Goal: Task Accomplishment & Management: Use online tool/utility

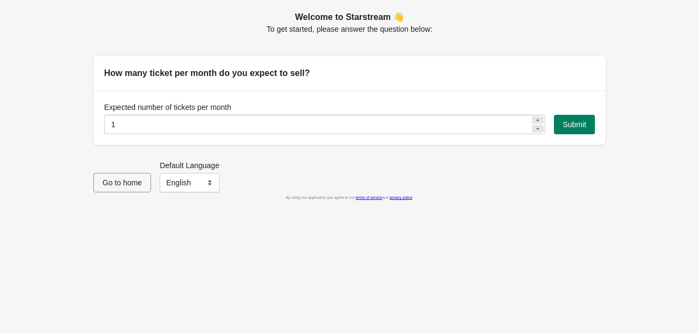
click at [537, 120] on icon at bounding box center [538, 120] width 3 height 2
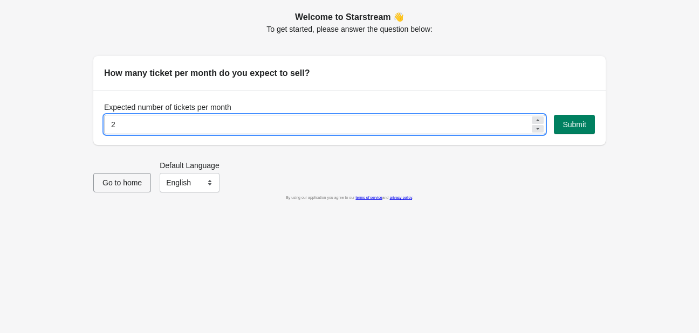
click at [537, 120] on icon at bounding box center [538, 120] width 3 height 2
drag, startPoint x: 481, startPoint y: 124, endPoint x: 126, endPoint y: 131, distance: 355.6
click at [126, 131] on input "5" at bounding box center [317, 124] width 426 height 19
drag, startPoint x: 104, startPoint y: 129, endPoint x: 91, endPoint y: 129, distance: 13.5
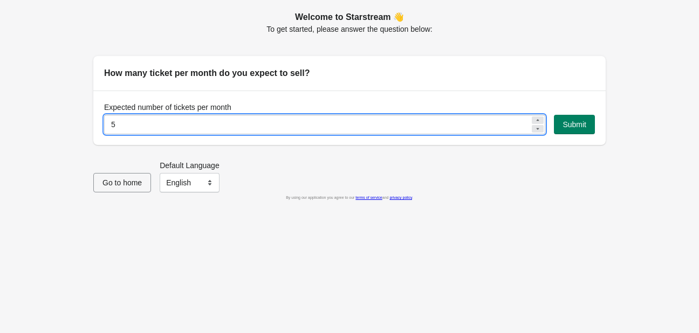
click at [91, 129] on div "Welcome to Starstream 👋 To get started, please answer the question below: How m…" at bounding box center [344, 73] width 523 height 143
drag, startPoint x: 115, startPoint y: 129, endPoint x: 93, endPoint y: 129, distance: 21.6
click at [93, 129] on div "Expected number of tickets per month 5 Submit" at bounding box center [349, 118] width 513 height 54
type input "100"
click at [563, 125] on span "Submit" at bounding box center [575, 124] width 24 height 9
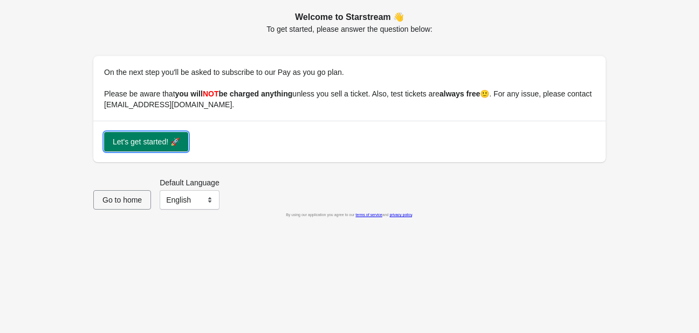
click at [159, 144] on span "Let's get started! 🚀" at bounding box center [146, 142] width 67 height 9
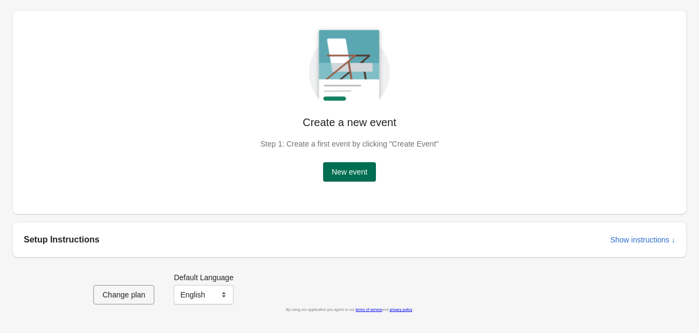
click at [357, 172] on span "New event" at bounding box center [350, 172] width 36 height 9
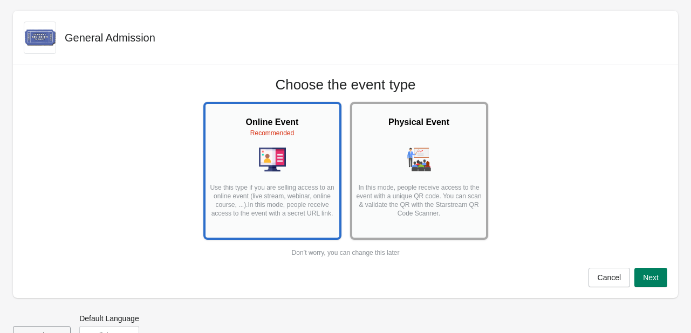
click at [375, 224] on p "In this mode, people receive access to the event with a unique QR code. You can…" at bounding box center [419, 204] width 127 height 43
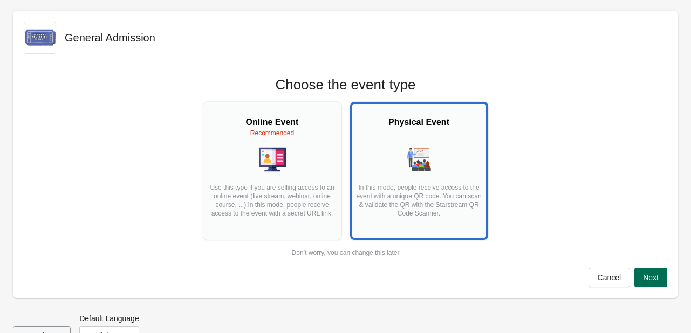
click at [653, 272] on button "Next" at bounding box center [650, 277] width 33 height 19
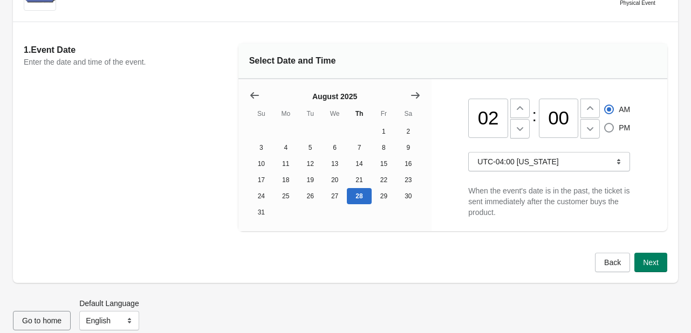
scroll to position [73, 0]
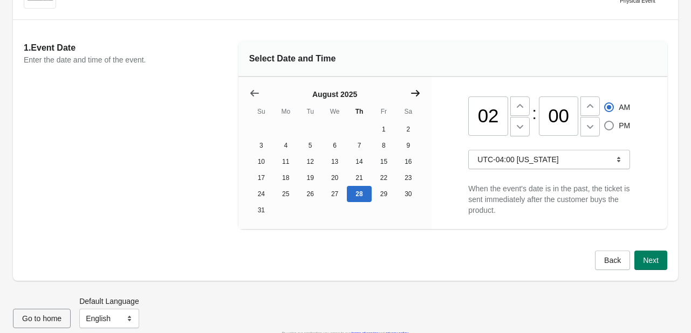
click at [415, 94] on icon "Show next month, September 2025" at bounding box center [415, 93] width 11 height 11
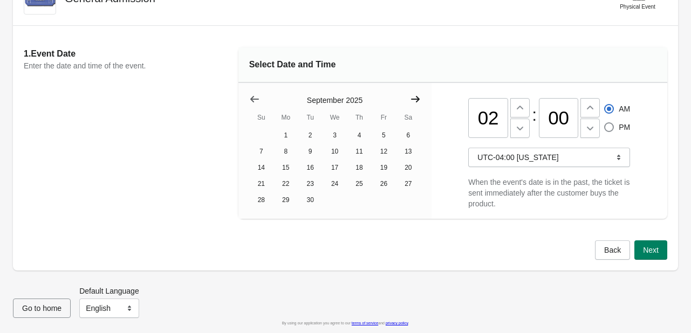
scroll to position [73, 0]
click at [415, 94] on icon "Show next month, October 2025" at bounding box center [415, 99] width 11 height 11
click at [415, 94] on icon "Show next month, November 2025" at bounding box center [415, 99] width 11 height 11
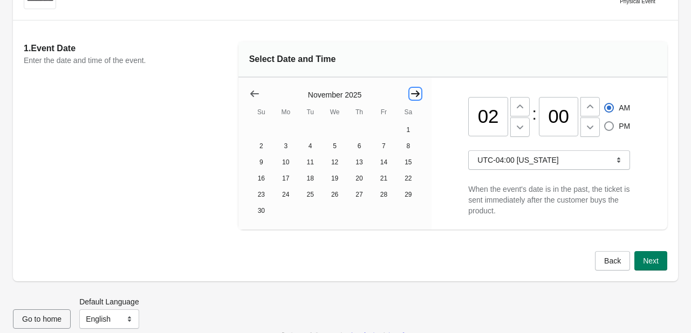
click at [415, 94] on icon "Show next month, December 2025" at bounding box center [415, 93] width 11 height 11
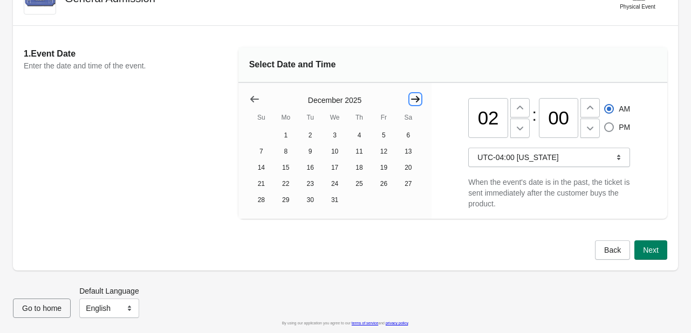
click at [415, 94] on icon "Show next month, January 2026" at bounding box center [415, 99] width 11 height 11
click at [403, 180] on button "24" at bounding box center [408, 184] width 24 height 16
click at [268, 203] on button "25" at bounding box center [261, 200] width 24 height 16
click at [410, 182] on button "24" at bounding box center [408, 184] width 24 height 16
click at [520, 104] on icon at bounding box center [520, 108] width 11 height 11
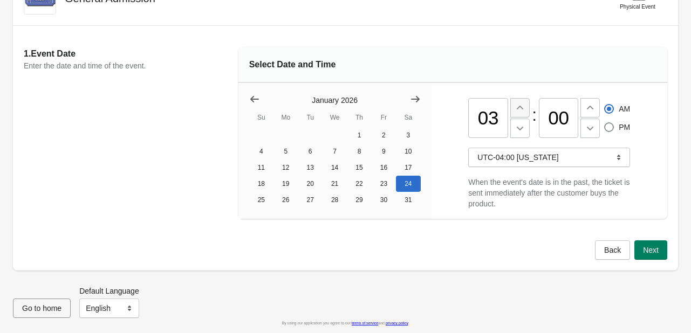
click at [520, 104] on icon at bounding box center [520, 108] width 11 height 11
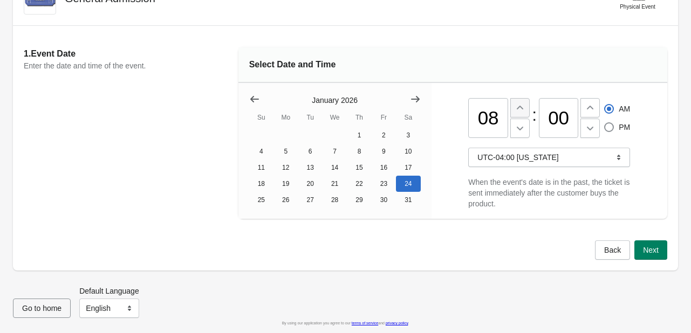
click at [520, 104] on icon at bounding box center [520, 108] width 11 height 11
type input "12"
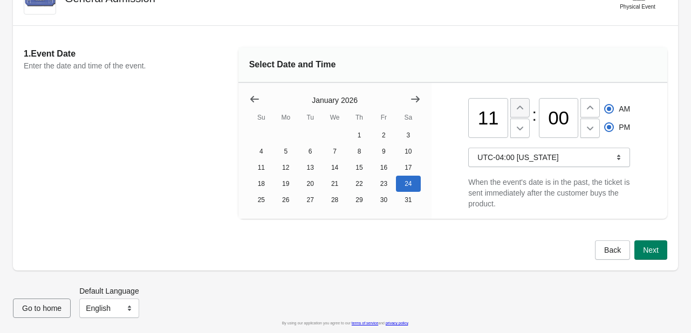
radio input "false"
radio input "true"
click at [520, 104] on icon at bounding box center [520, 108] width 11 height 11
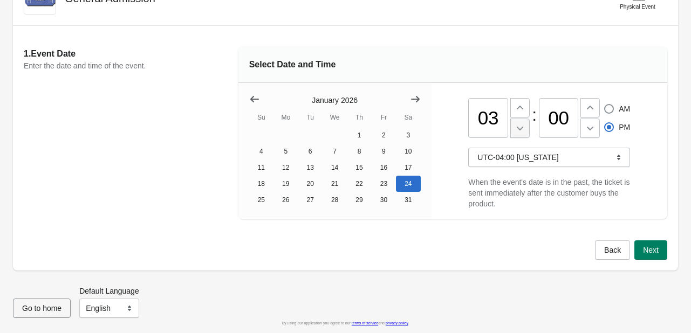
click at [516, 125] on icon at bounding box center [520, 128] width 11 height 11
type input "11"
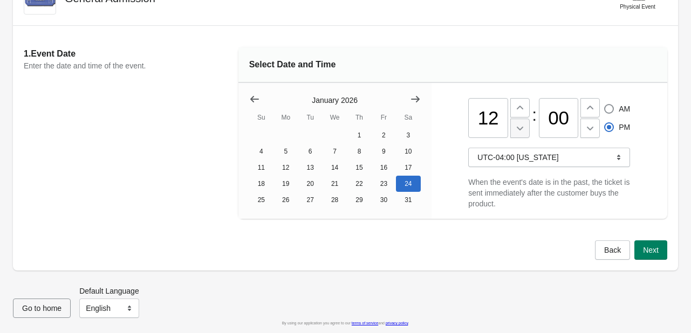
radio input "true"
radio input "false"
click at [516, 125] on icon at bounding box center [520, 128] width 11 height 11
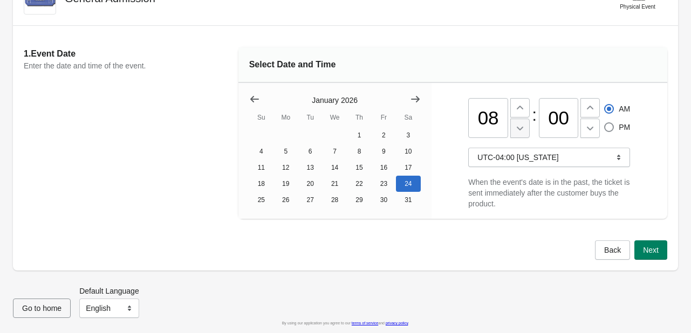
click at [516, 125] on icon at bounding box center [520, 128] width 11 height 11
click at [517, 106] on icon at bounding box center [520, 108] width 6 height 4
type input "09"
click at [567, 152] on span "UTC-04:00 [US_STATE]" at bounding box center [549, 157] width 144 height 11
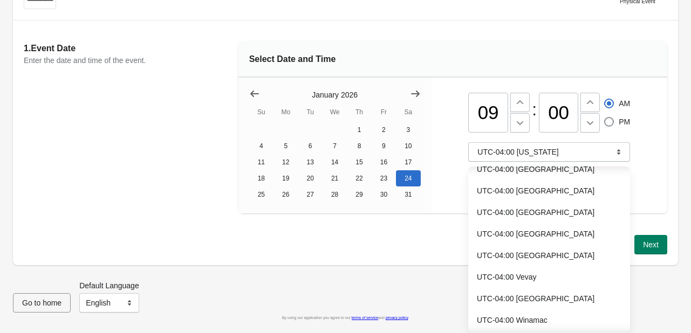
scroll to position [1921, 0]
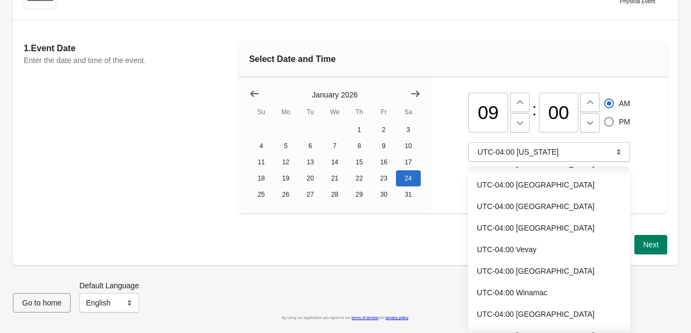
click at [652, 185] on div "09 : 00 AM PM UTC-04:00 New York When the event's date is in the past, the tick…" at bounding box center [550, 146] width 236 height 136
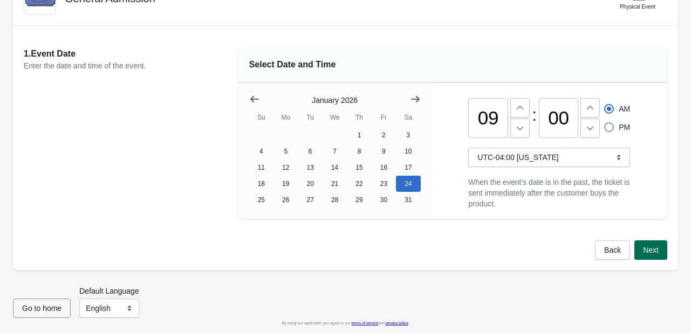
click at [647, 248] on span "Next" at bounding box center [651, 250] width 16 height 9
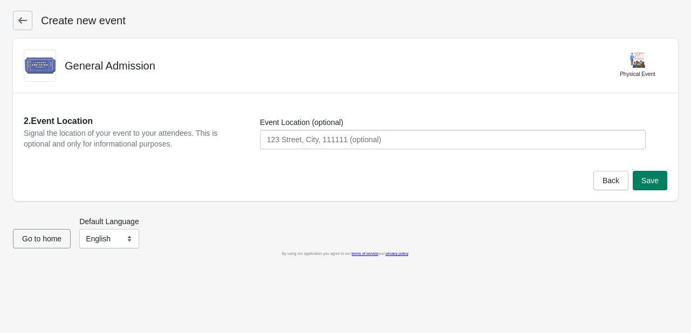
scroll to position [0, 0]
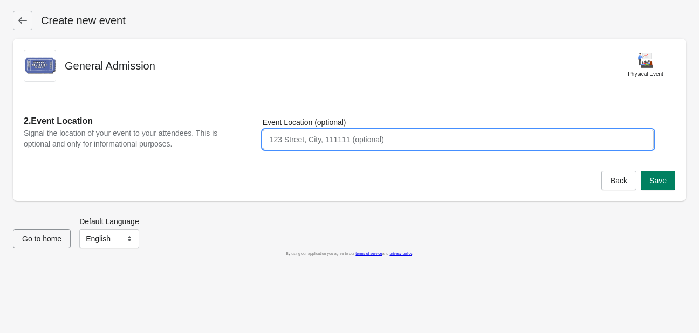
click at [286, 141] on input "Event Location (optional)" at bounding box center [458, 139] width 391 height 19
type input "340 Oak St. Pembroke Ma 02359"
click at [660, 180] on span "Save" at bounding box center [658, 180] width 17 height 9
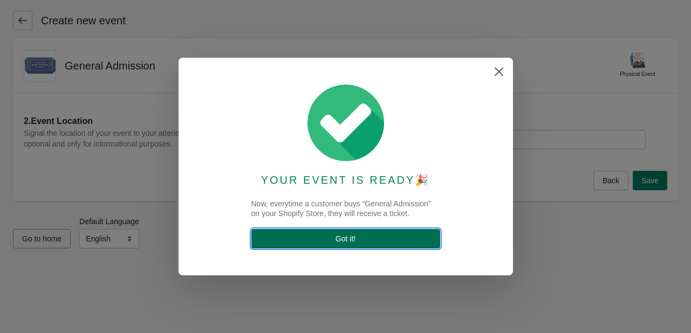
click at [384, 238] on span "Got it !" at bounding box center [346, 239] width 172 height 9
select select "physical"
select select "US"
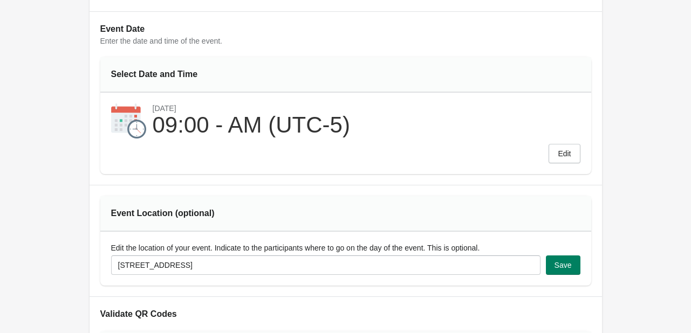
scroll to position [114, 0]
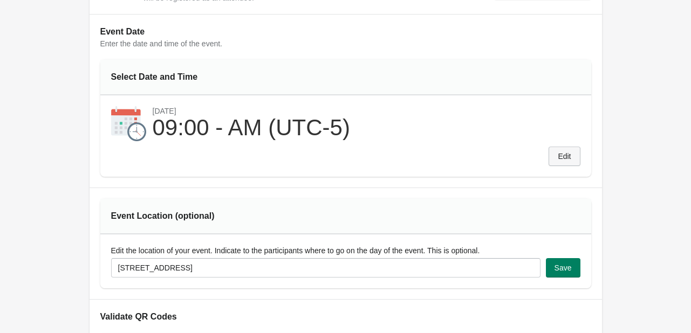
click at [568, 149] on button "Edit" at bounding box center [564, 156] width 31 height 19
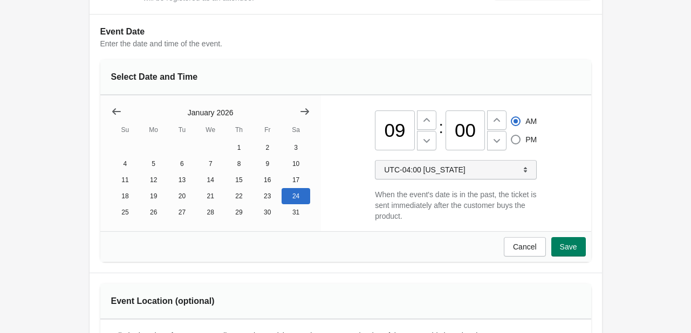
click at [526, 169] on icon "button" at bounding box center [525, 170] width 11 height 11
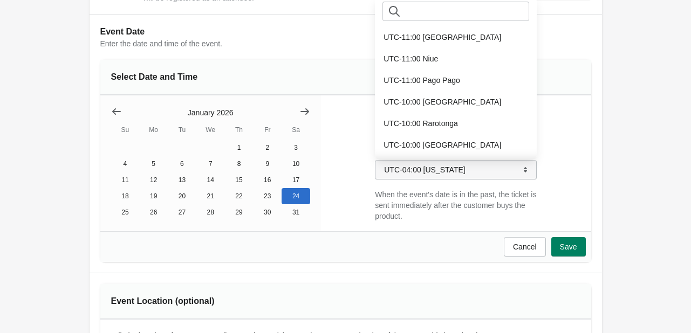
scroll to position [111, 0]
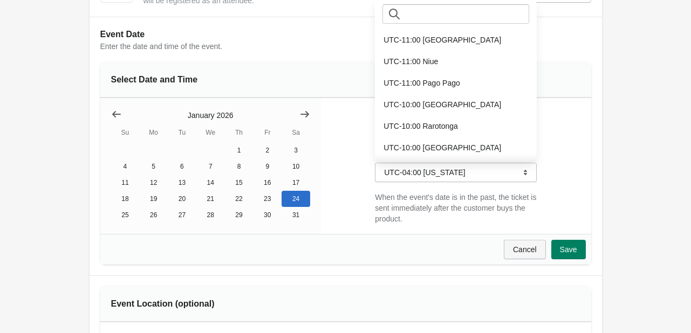
click at [532, 250] on span "Cancel" at bounding box center [525, 249] width 24 height 9
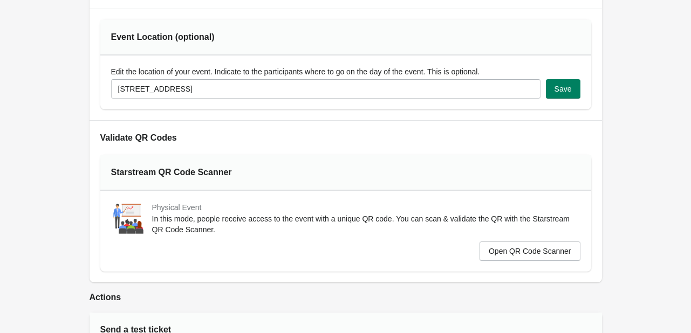
scroll to position [252, 0]
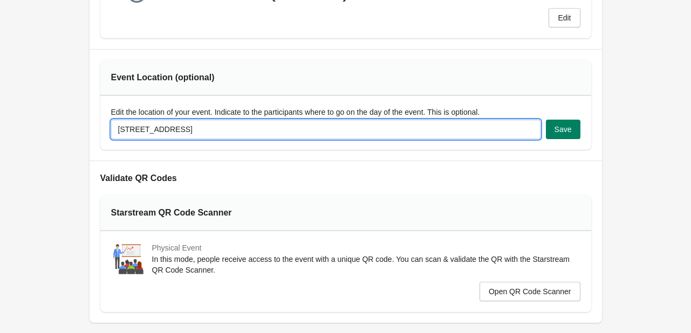
click at [120, 128] on input "340 Oak St. Pembroke Ma 02359" at bounding box center [325, 129] width 429 height 19
type input "Wolves Sports [GEOGRAPHIC_DATA] [STREET_ADDRESS]"
click at [554, 130] on button "Save" at bounding box center [563, 129] width 35 height 19
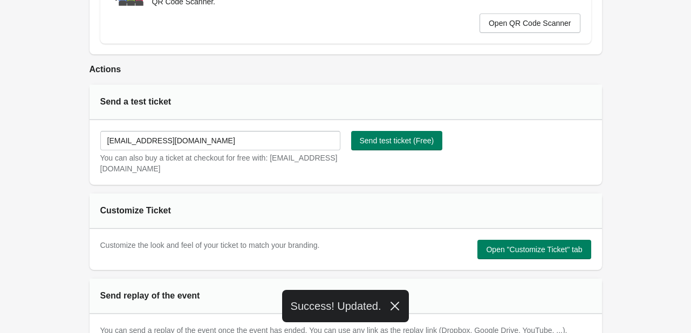
scroll to position [529, 0]
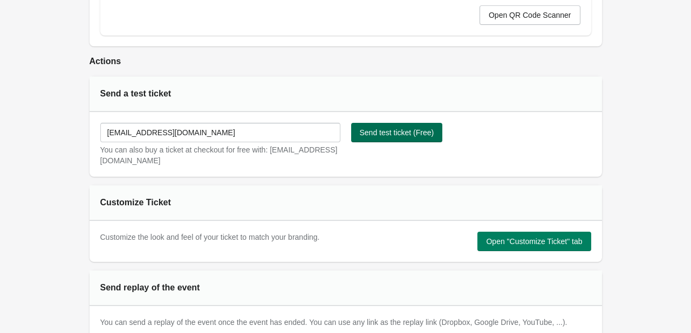
click at [388, 134] on span "Send test ticket (Free)" at bounding box center [397, 132] width 74 height 9
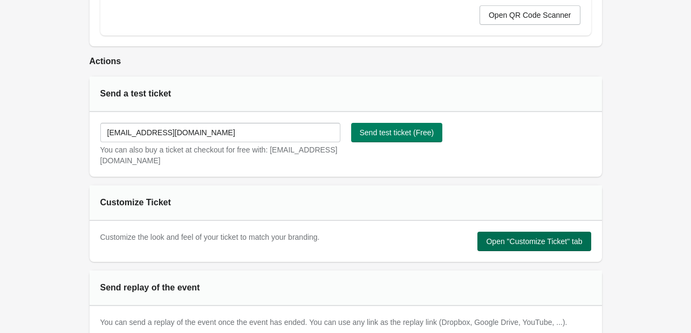
click at [523, 239] on span "Open "Customize Ticket" tab" at bounding box center [534, 241] width 96 height 9
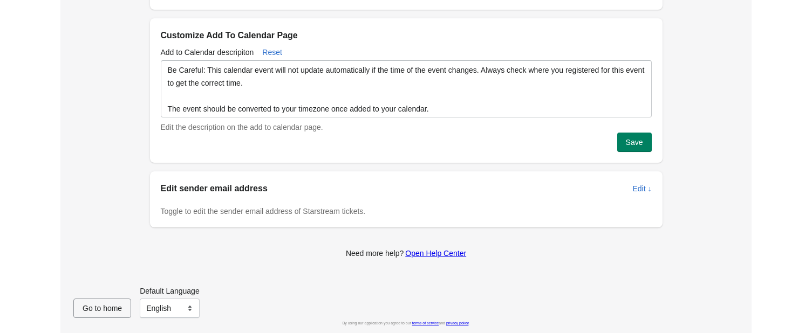
scroll to position [0, 0]
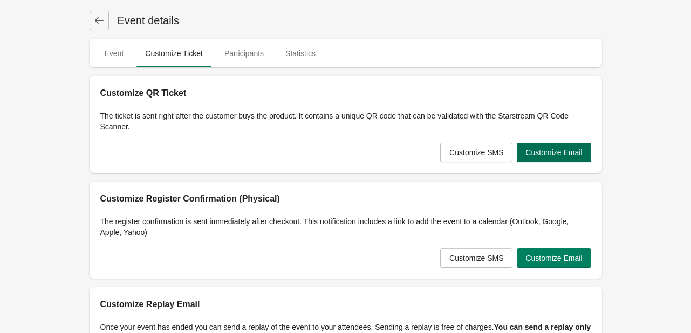
click at [541, 158] on button "Customize Email" at bounding box center [554, 152] width 74 height 19
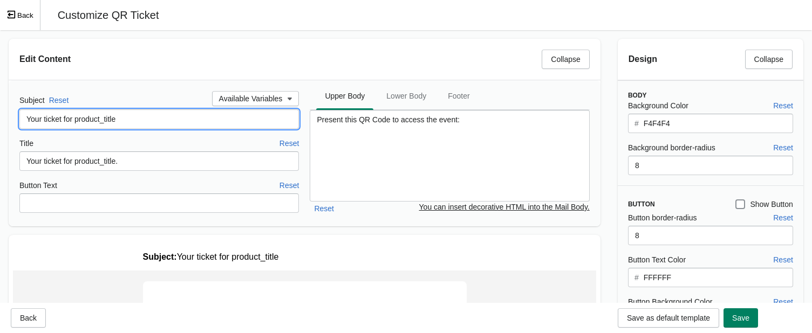
click at [129, 119] on input "Your ticket for product_title" at bounding box center [158, 119] width 279 height 19
type input "Your ticket for Northeast Collectors Fest"
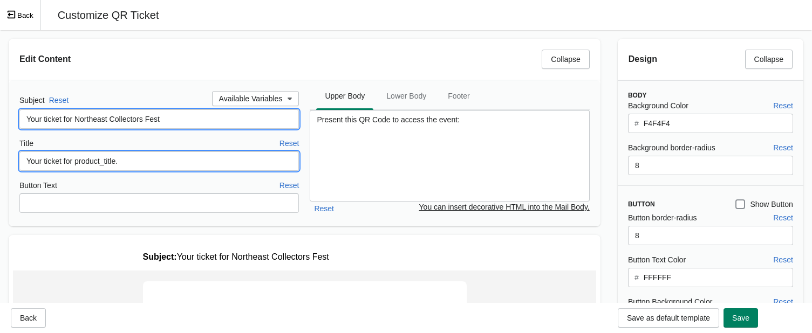
click at [122, 161] on input "Your ticket for product_title." at bounding box center [158, 161] width 279 height 19
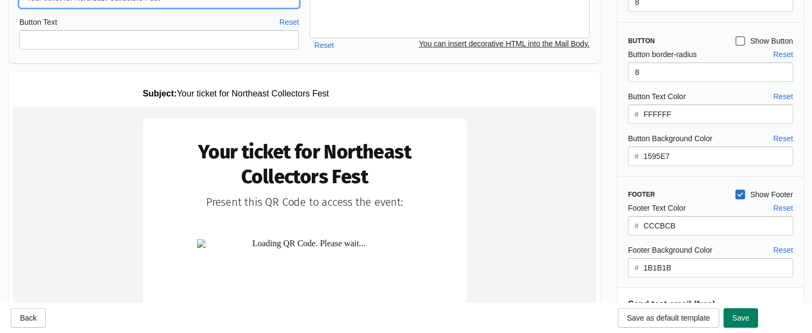
type input "Your ticket for Northeast Collectors Fest"
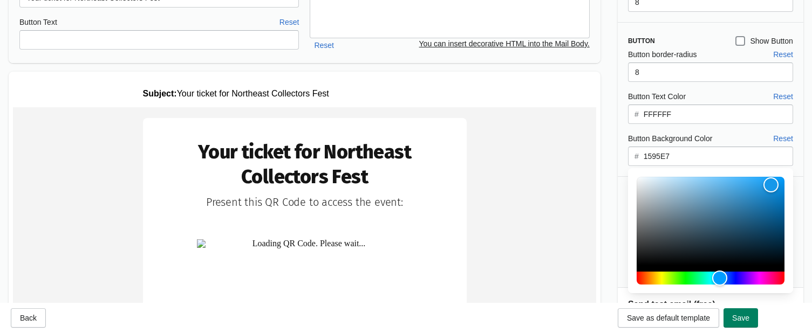
click at [691, 153] on input "1595E7" at bounding box center [718, 156] width 150 height 19
click at [691, 195] on div "Color" at bounding box center [711, 221] width 148 height 88
click at [691, 190] on div "Color" at bounding box center [767, 195] width 17 height 17
click at [691, 184] on div "Color" at bounding box center [770, 184] width 17 height 17
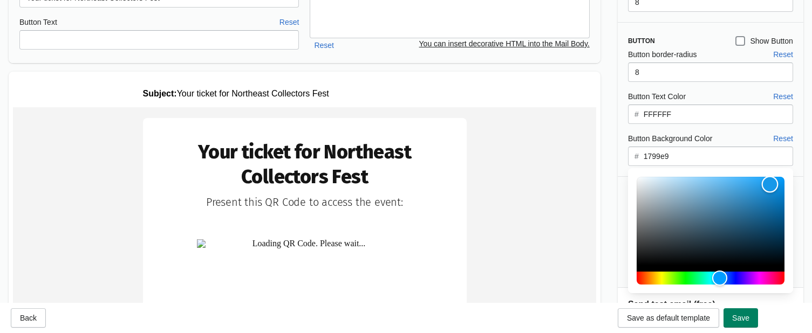
click at [691, 184] on div "Color" at bounding box center [770, 184] width 17 height 17
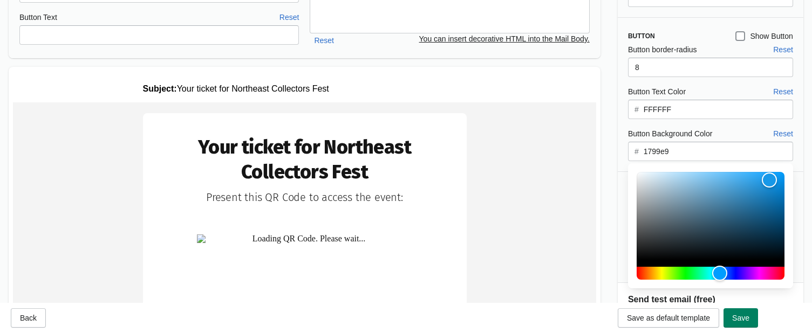
click at [691, 145] on input "1799e9" at bounding box center [718, 151] width 150 height 19
click at [691, 199] on div "Color" at bounding box center [711, 216] width 148 height 88
click at [691, 270] on div "Hue" at bounding box center [711, 273] width 148 height 13
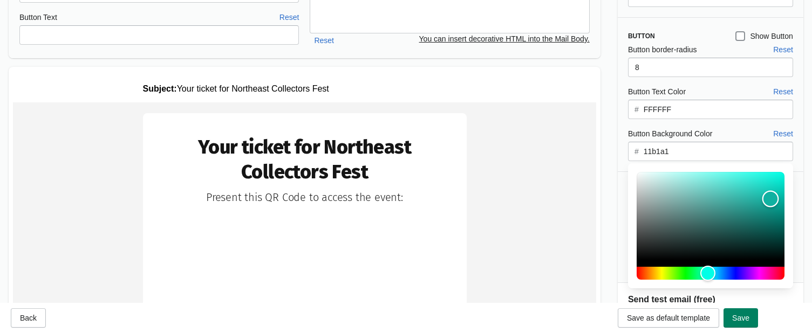
type input "12e1cc"
click at [691, 182] on div "Color" at bounding box center [711, 216] width 148 height 88
click at [691, 312] on button "Save" at bounding box center [741, 318] width 35 height 19
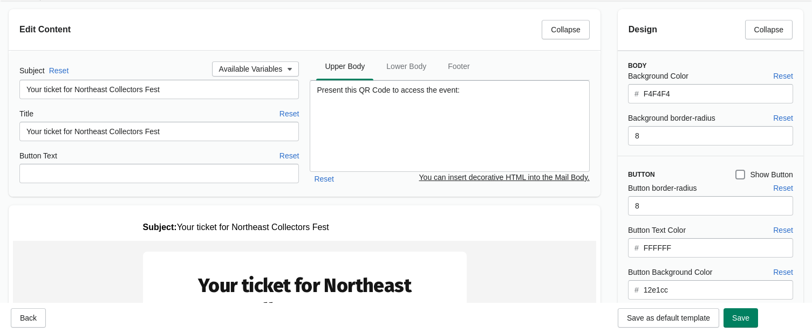
click at [691, 93] on input "F4F4F4" at bounding box center [718, 93] width 150 height 19
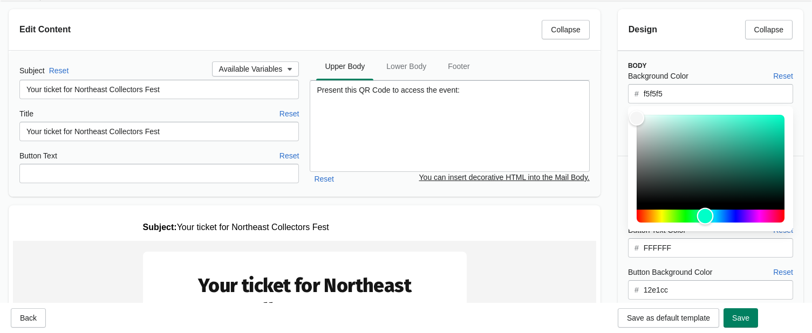
click at [691, 215] on div "Hue" at bounding box center [711, 216] width 148 height 13
type input "1dd8b0"
click at [691, 128] on div "Color" at bounding box center [711, 159] width 148 height 88
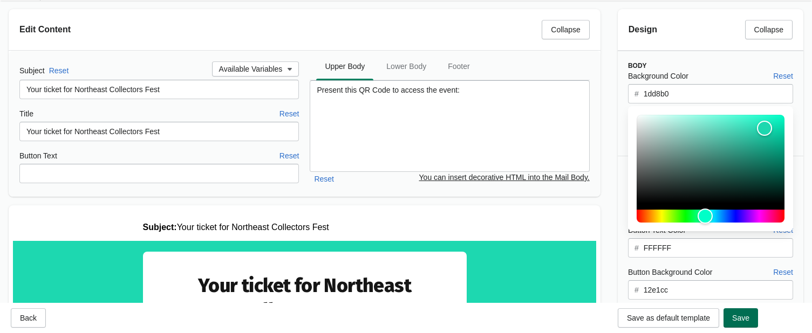
click at [691, 316] on span "Save" at bounding box center [740, 318] width 17 height 9
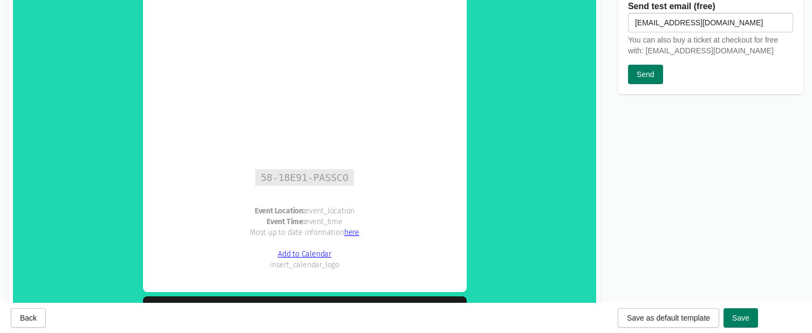
scroll to position [466, 0]
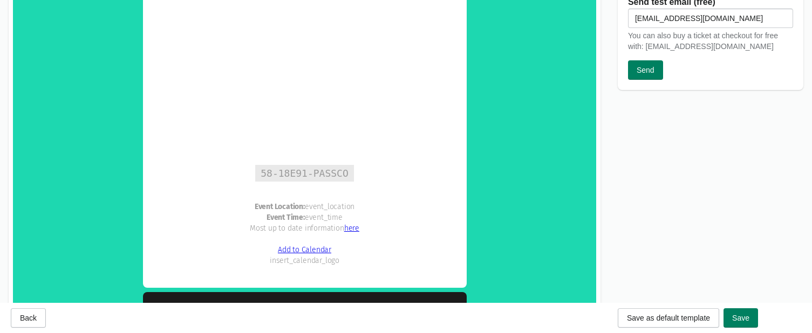
click at [335, 212] on div "Event Location: event_location Event Time: event_time Most up to date informati…" at bounding box center [305, 229] width 281 height 76
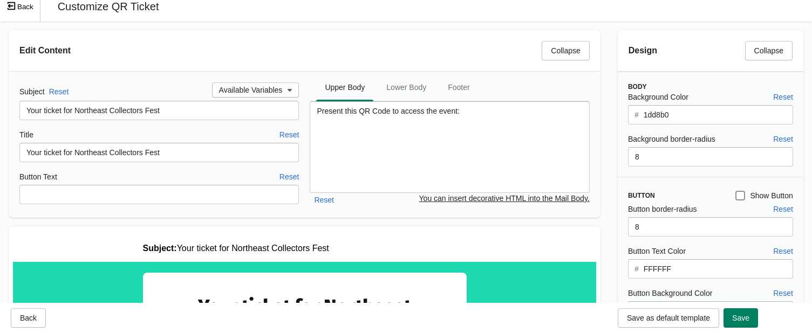
scroll to position [0, 0]
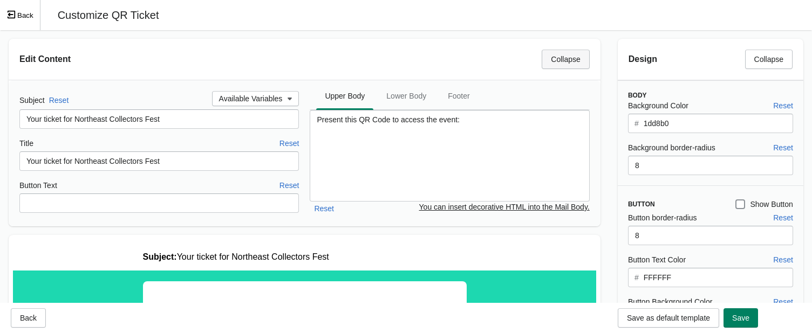
click at [574, 59] on span "Collapse" at bounding box center [565, 59] width 29 height 9
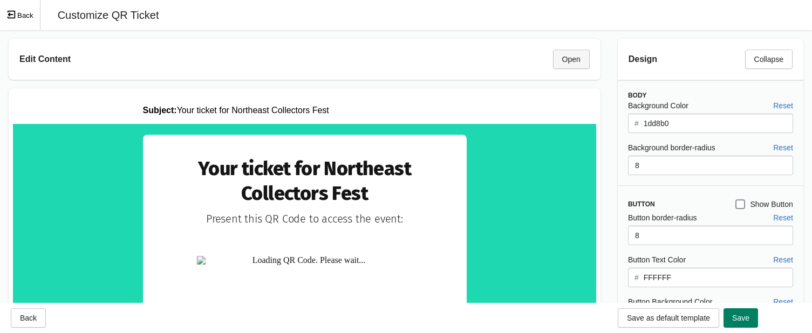
click at [574, 59] on span "Open" at bounding box center [571, 59] width 18 height 9
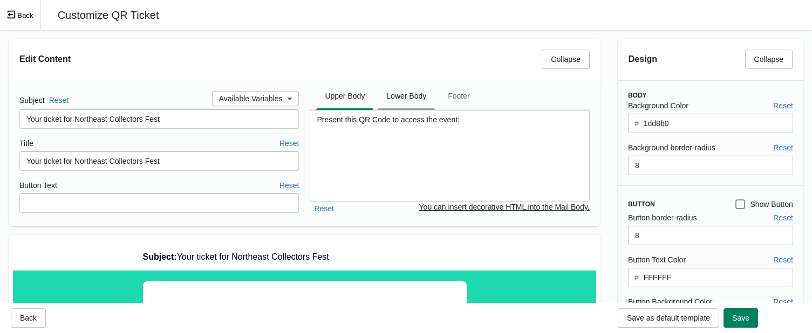
click at [420, 95] on span "Lower Body" at bounding box center [406, 95] width 57 height 19
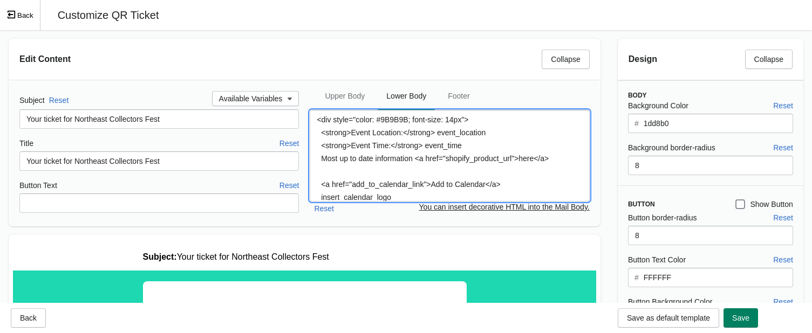
click at [486, 133] on textarea "<div style="color: #9B9B9B; font-size: 14px"> <strong>Event Location:</strong> …" at bounding box center [449, 156] width 279 height 92
click at [466, 143] on textarea "<div style="color: #9B9B9B; font-size: 14px"> <strong>Event Location:</strong> …" at bounding box center [449, 156] width 279 height 92
type textarea "<div style="color: #9B9B9B; font-size: 14px"> <strong>Event Location:</strong> …"
click at [691, 323] on button "Save" at bounding box center [741, 318] width 35 height 19
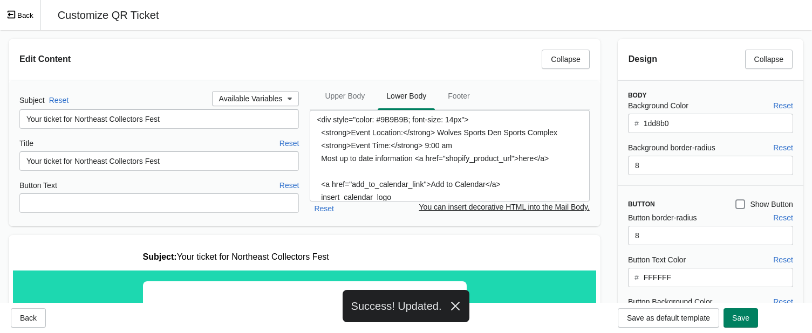
click at [22, 16] on button "Back" at bounding box center [20, 15] width 40 height 30
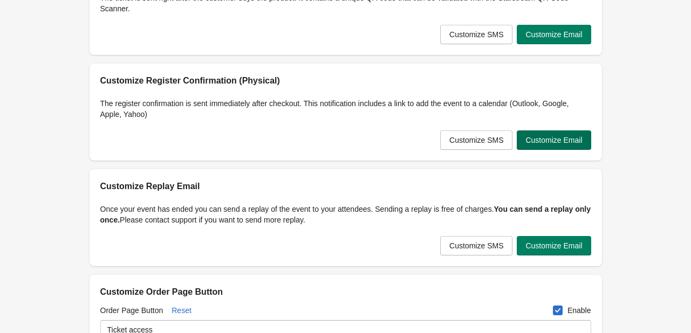
click at [558, 144] on span "Customize Email" at bounding box center [554, 140] width 57 height 9
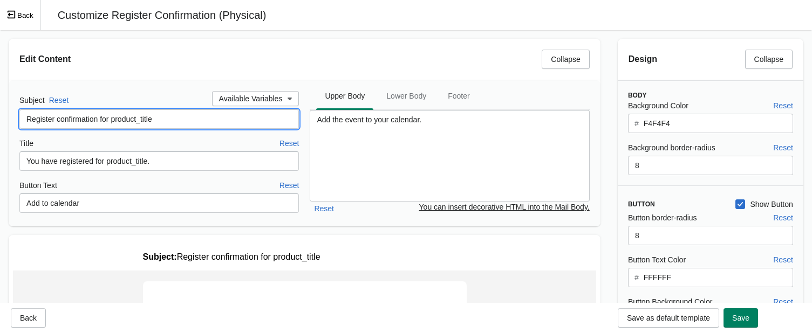
click at [174, 125] on input "Register confirmation for product_title" at bounding box center [158, 119] width 279 height 19
type input "Register confirmation for Northeast Collectors Fest"
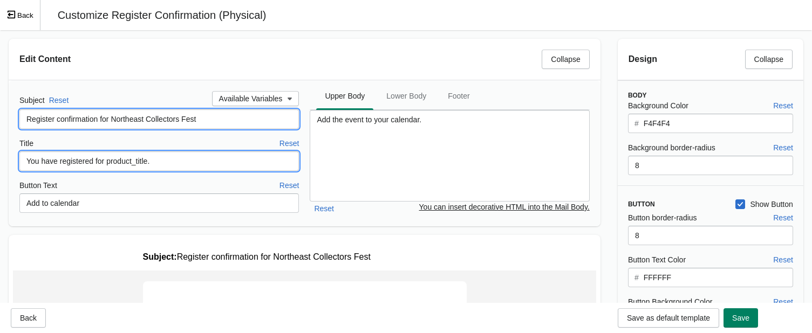
click at [167, 156] on input "You have registered for product_title." at bounding box center [158, 161] width 279 height 19
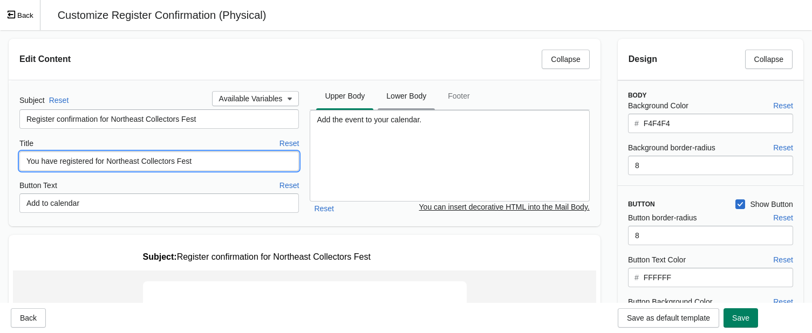
type input "You have registered for Northeast Collectors Fest"
click at [413, 96] on span "Lower Body" at bounding box center [406, 95] width 57 height 19
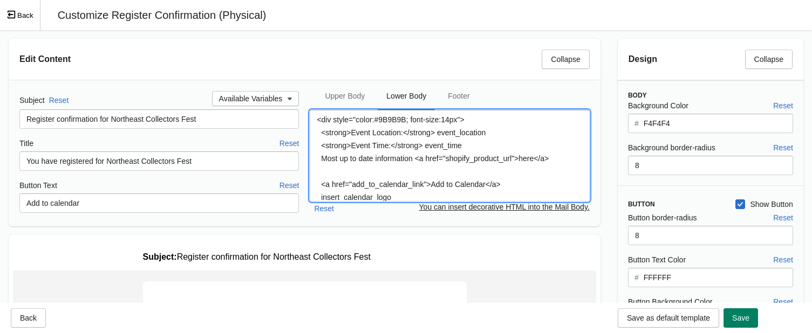
click at [490, 133] on textarea "<div style="color:#9B9B9B; font-size:14px"> <strong>Event Location:</strong> ev…" at bounding box center [449, 156] width 279 height 92
click at [465, 160] on textarea "<div style="color:#9B9B9B; font-size:14px"> <strong>Event Location:</strong> Wo…" at bounding box center [449, 156] width 279 height 92
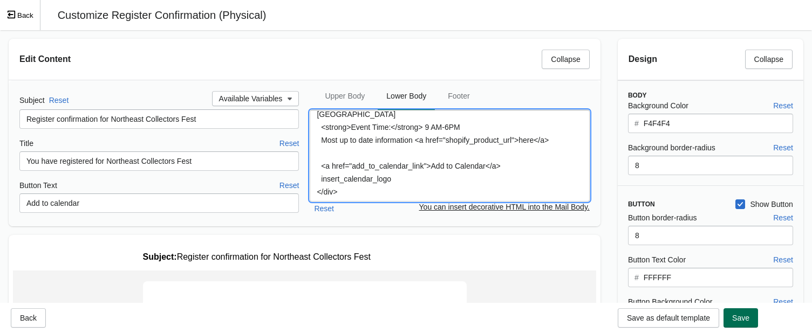
type textarea "<div style="color:#9B9B9B; font-size:14px"> <strong>Event Location:</strong> Wo…"
click at [691, 314] on span "Save" at bounding box center [740, 318] width 17 height 9
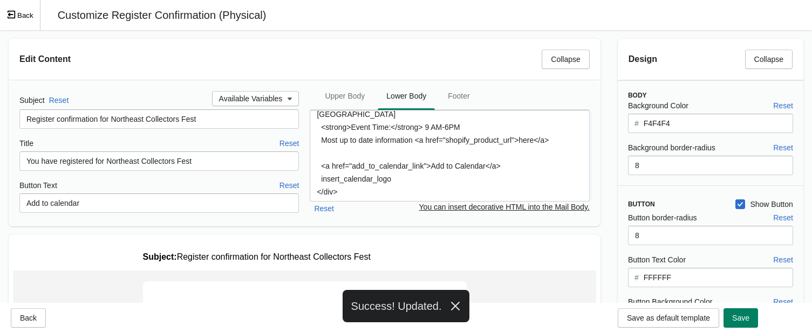
click at [7, 13] on button "Back" at bounding box center [20, 15] width 40 height 30
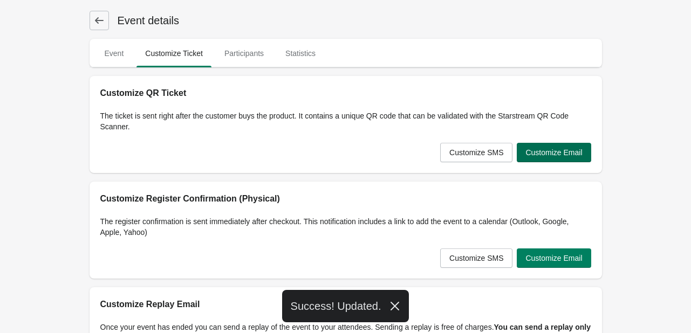
click at [538, 149] on span "Customize Email" at bounding box center [554, 152] width 57 height 9
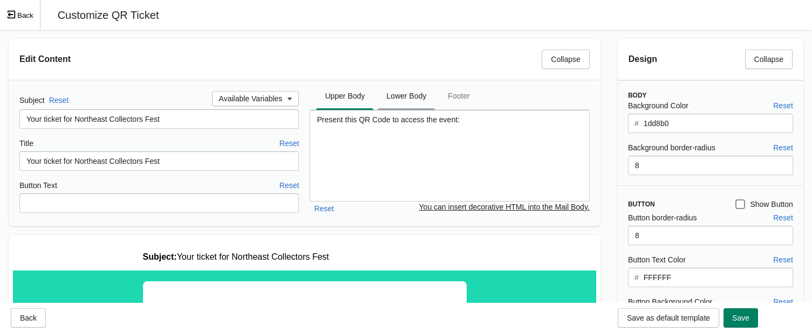
click at [401, 98] on span "Lower Body" at bounding box center [406, 95] width 57 height 19
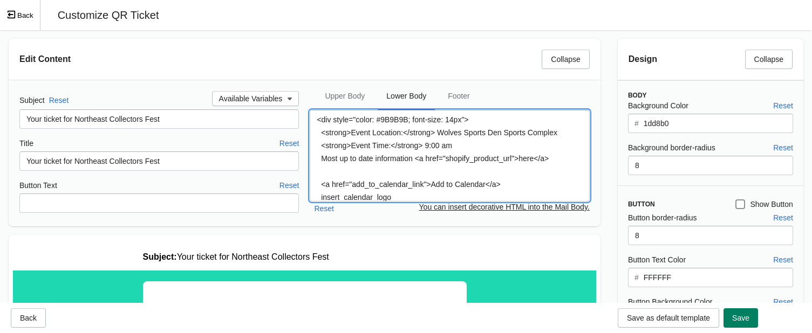
click at [455, 147] on textarea "<div style="color: #9B9B9B; font-size: 14px"> <strong>Event Location:</strong> …" at bounding box center [449, 156] width 279 height 92
click at [567, 135] on textarea "<div style="color: #9B9B9B; font-size: 14px"> <strong>Event Location:</strong> …" at bounding box center [449, 156] width 279 height 92
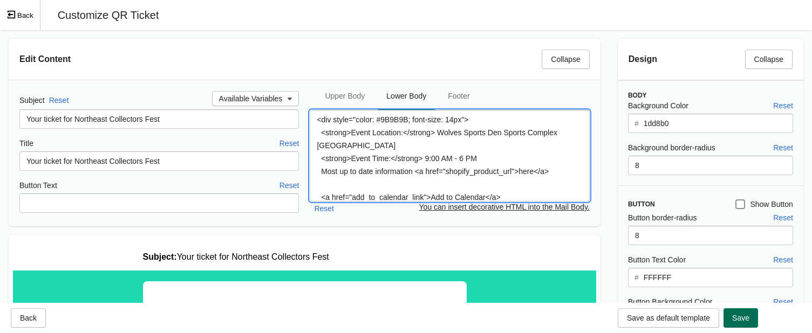
type textarea "<div style="color: #9B9B9B; font-size: 14px"> <strong>Event Location:</strong> …"
click at [691, 314] on span "Save" at bounding box center [740, 318] width 17 height 9
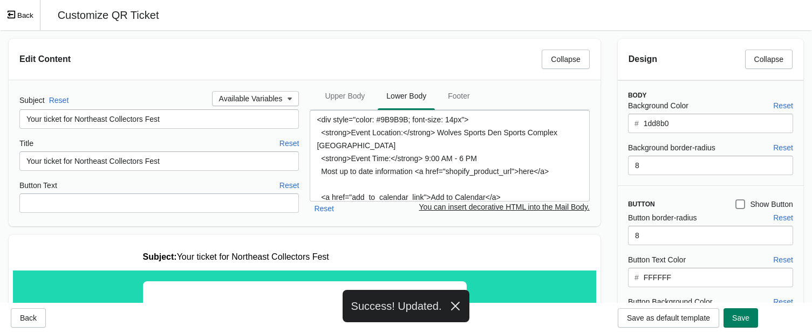
click at [16, 9] on button "Back" at bounding box center [20, 15] width 40 height 30
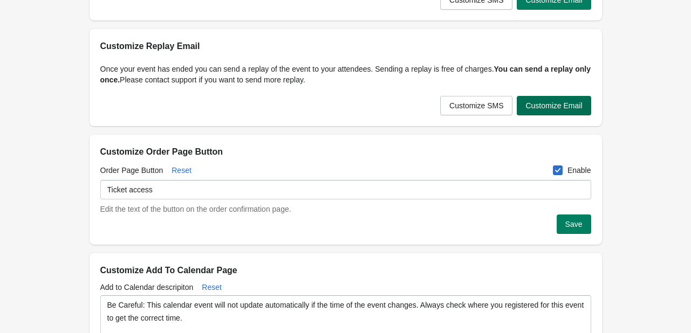
click at [555, 107] on span "Customize Email" at bounding box center [554, 105] width 57 height 9
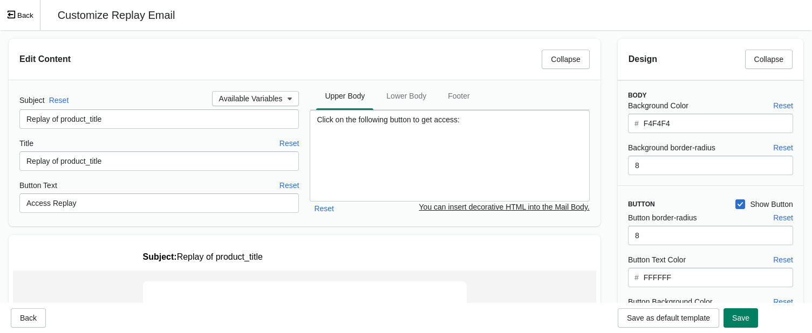
click at [691, 167] on div "Design Collapse Body Background Color Reset # F4F4F4 Background border-radius R…" at bounding box center [710, 297] width 203 height 535
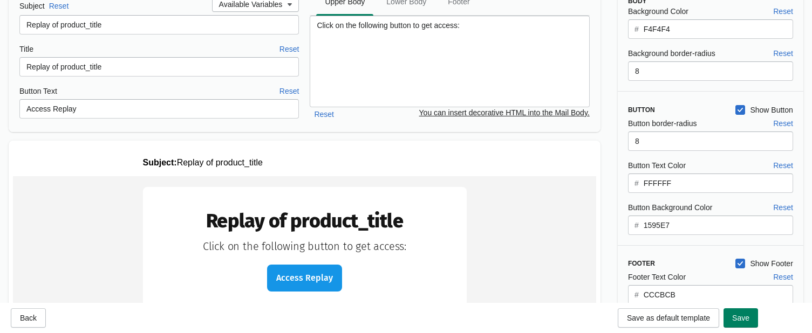
drag, startPoint x: 551, startPoint y: 182, endPoint x: 651, endPoint y: 320, distance: 170.0
click at [551, 182] on td "Replay of product_title Access Replay" at bounding box center [304, 283] width 583 height 215
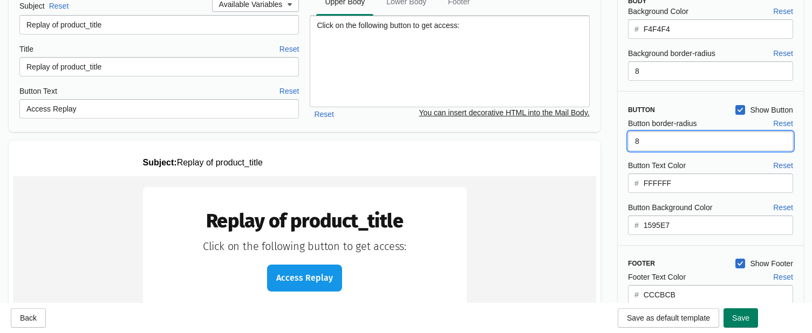
click at [638, 144] on input "8" at bounding box center [710, 141] width 165 height 19
click at [641, 139] on input "8" at bounding box center [710, 141] width 165 height 19
click at [645, 132] on input "8" at bounding box center [710, 141] width 165 height 19
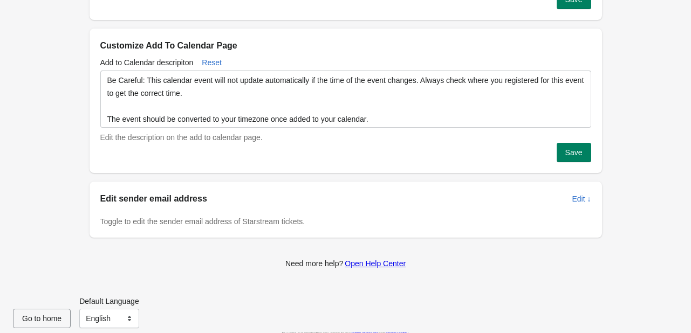
scroll to position [494, 0]
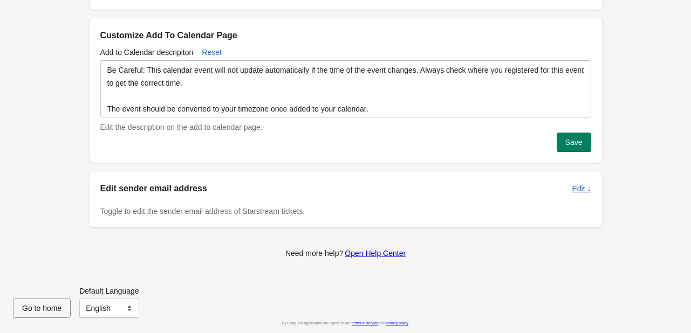
click at [574, 190] on span "Edit ↓" at bounding box center [581, 189] width 19 height 9
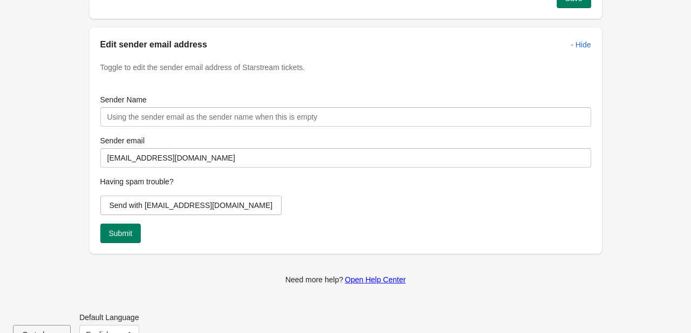
scroll to position [657, 0]
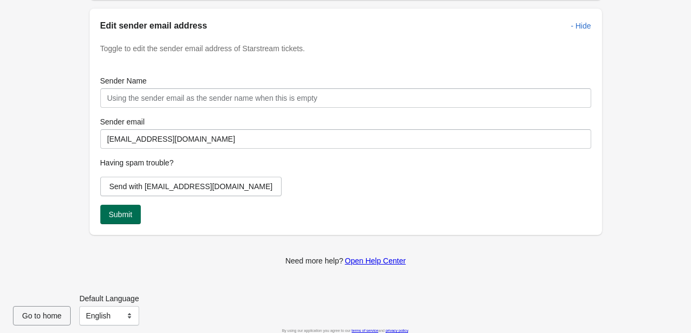
click at [112, 210] on span "Submit" at bounding box center [121, 214] width 24 height 9
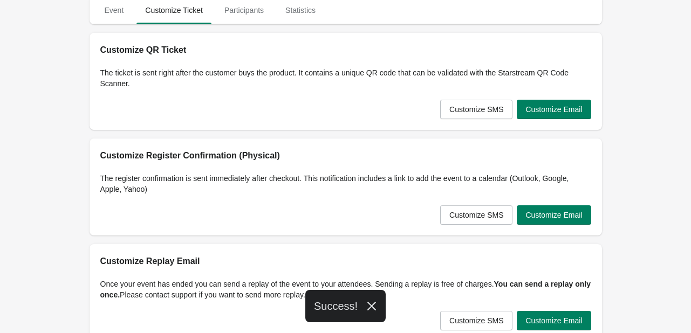
scroll to position [0, 0]
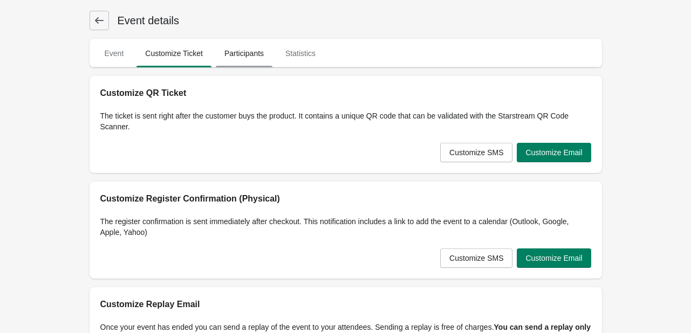
click at [238, 54] on span "Participants" at bounding box center [244, 53] width 57 height 19
select select "US"
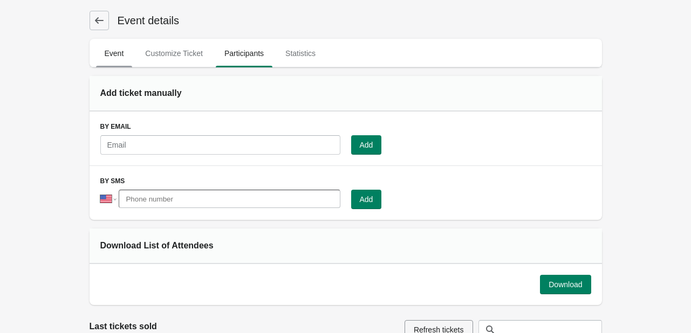
click at [102, 55] on span "Event" at bounding box center [114, 53] width 37 height 19
select select "physical"
select select "US"
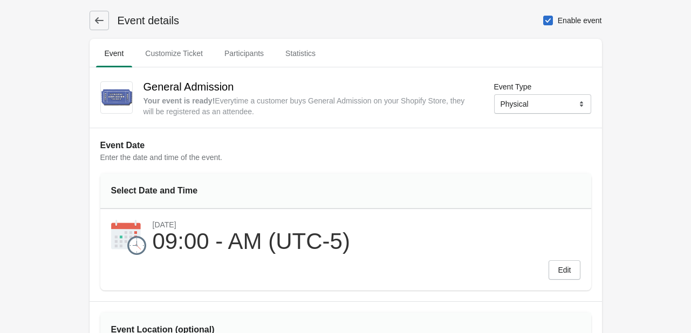
click at [107, 21] on button at bounding box center [99, 20] width 19 height 19
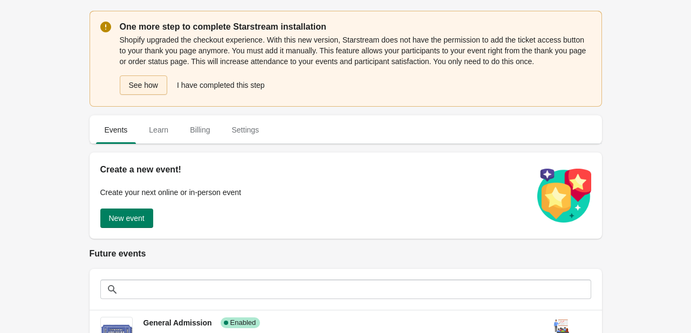
click at [152, 79] on button "See how" at bounding box center [143, 85] width 47 height 19
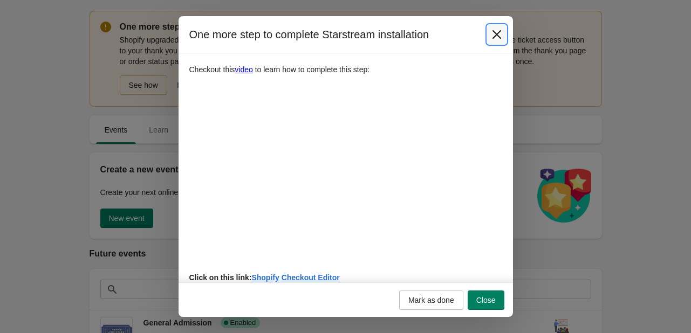
click at [501, 37] on icon "Close" at bounding box center [497, 34] width 11 height 11
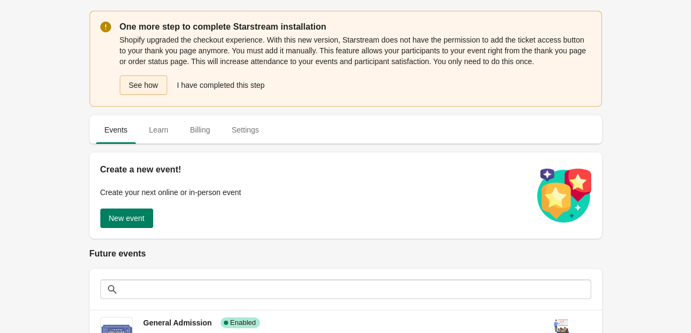
click at [153, 89] on button "See how" at bounding box center [143, 85] width 47 height 19
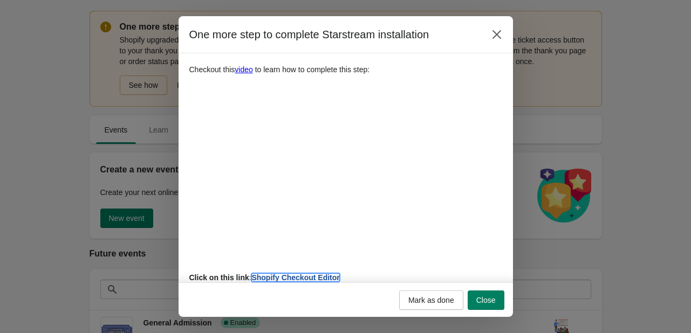
click at [285, 274] on link "Shopify Checkout Editor" at bounding box center [295, 278] width 88 height 9
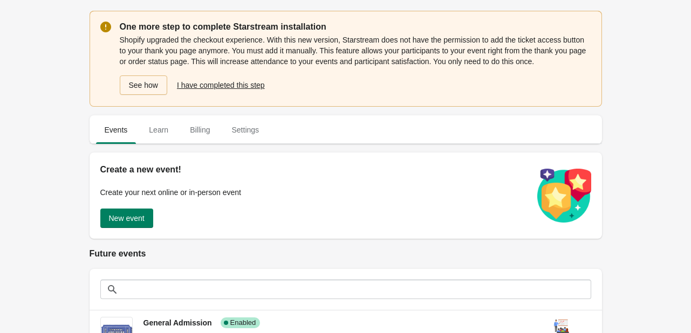
click at [232, 88] on span "I have completed this step" at bounding box center [221, 85] width 88 height 9
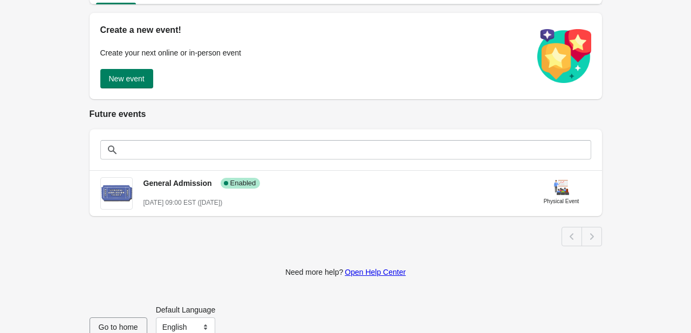
scroll to position [134, 0]
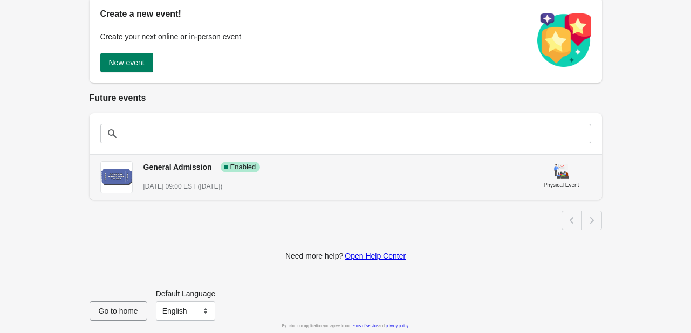
click at [151, 172] on h3 "General Admission" at bounding box center [178, 167] width 69 height 11
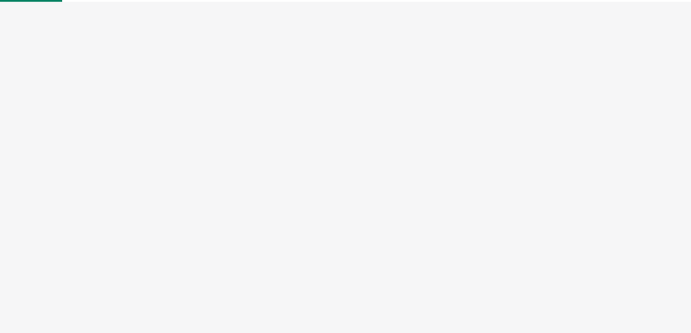
select select "physical"
select select "US"
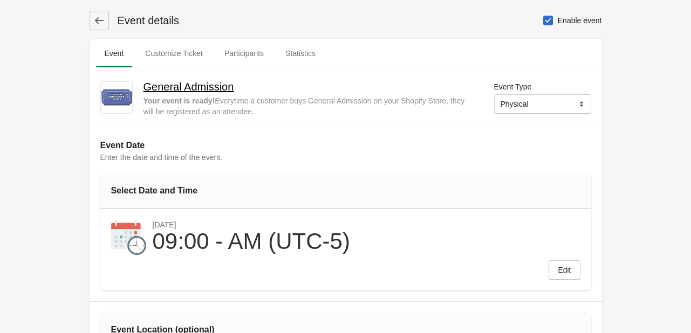
click at [211, 91] on h2 "General Admission" at bounding box center [310, 86] width 333 height 17
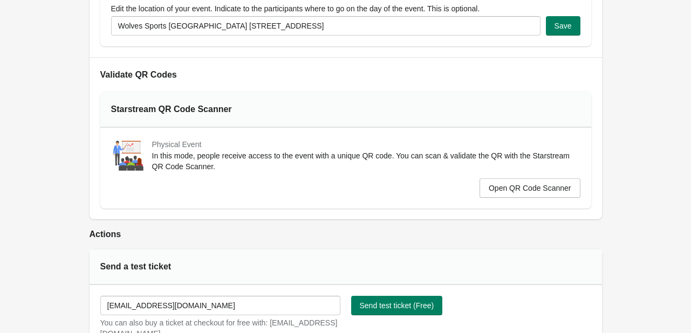
scroll to position [345, 0]
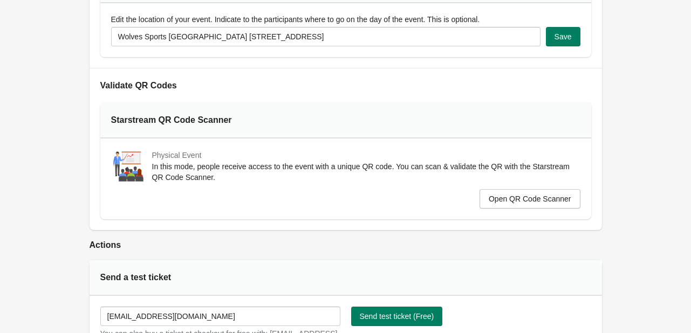
click at [187, 156] on div "Physical Event" at bounding box center [366, 156] width 428 height 10
click at [176, 121] on div "Starstream QR Code Scanner" at bounding box center [181, 120] width 141 height 13
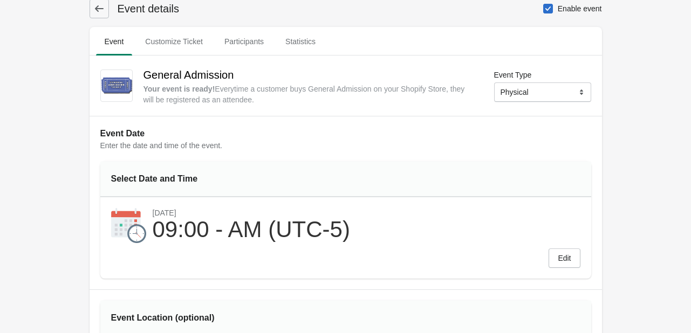
scroll to position [4, 0]
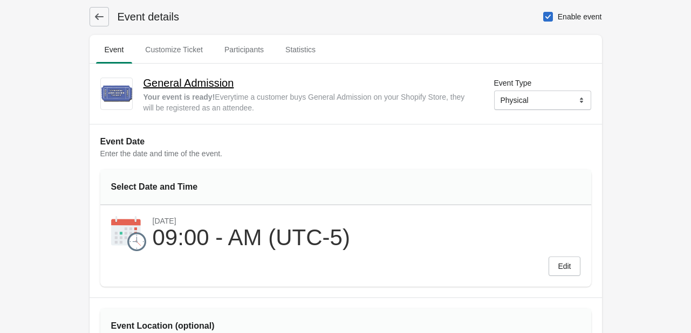
click at [208, 85] on h2 "General Admission" at bounding box center [310, 82] width 333 height 17
click at [257, 155] on div "Event Date Enter the date and time of the event. Select Date and Time [DATE] 09…" at bounding box center [346, 211] width 513 height 174
click at [564, 257] on button "Edit" at bounding box center [564, 266] width 31 height 19
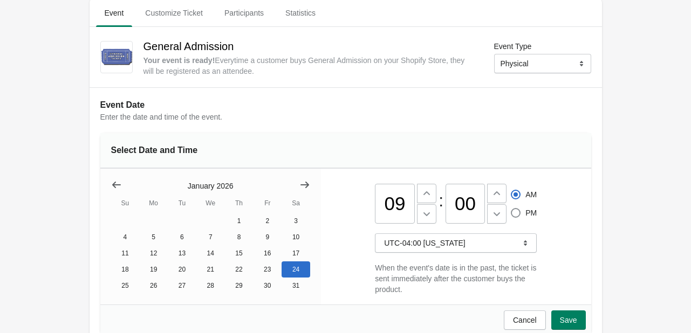
scroll to position [9, 0]
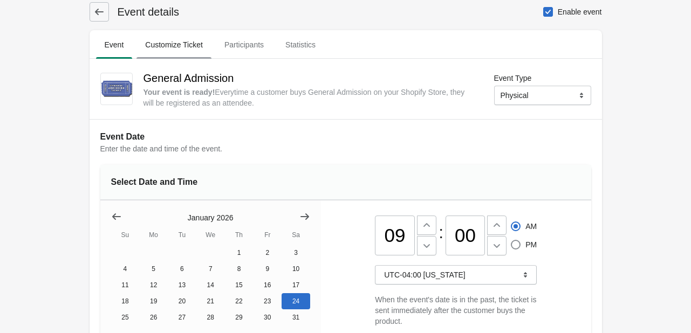
click at [183, 42] on span "Customize Ticket" at bounding box center [174, 44] width 75 height 19
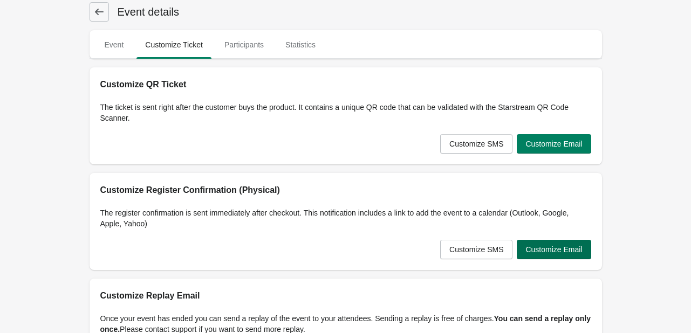
click at [561, 241] on button "Customize Email" at bounding box center [554, 249] width 74 height 19
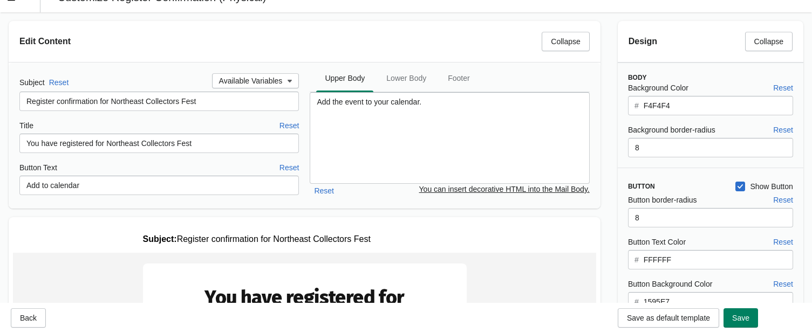
scroll to position [10, 0]
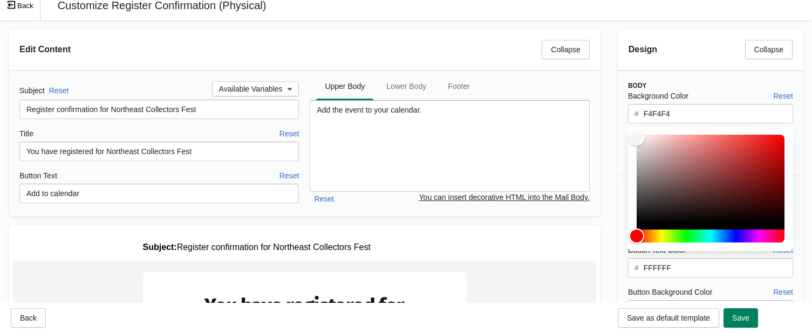
click at [691, 104] on input "F4F4F4" at bounding box center [718, 113] width 150 height 19
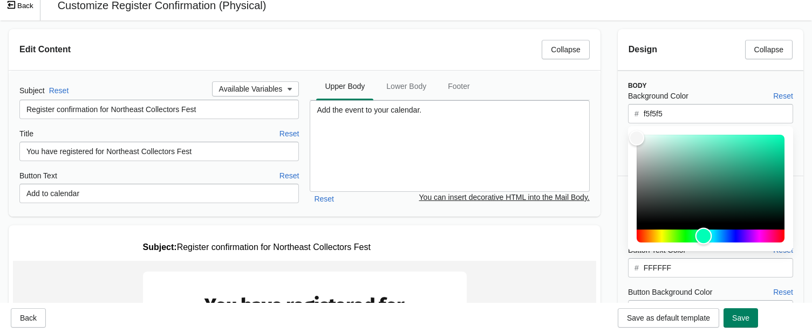
click at [691, 234] on div "Hue" at bounding box center [711, 236] width 148 height 13
type input "1db48a"
click at [691, 160] on div "Color" at bounding box center [711, 179] width 148 height 88
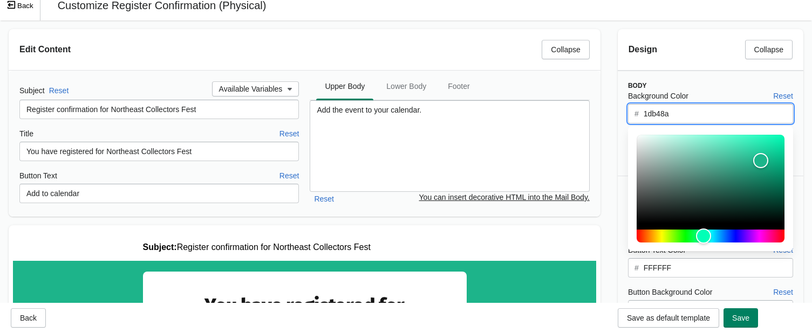
drag, startPoint x: 719, startPoint y: 117, endPoint x: 620, endPoint y: 115, distance: 99.3
click at [620, 115] on div "Background Color Reset # 1db48a Background border-radius Reset 8" at bounding box center [705, 128] width 176 height 76
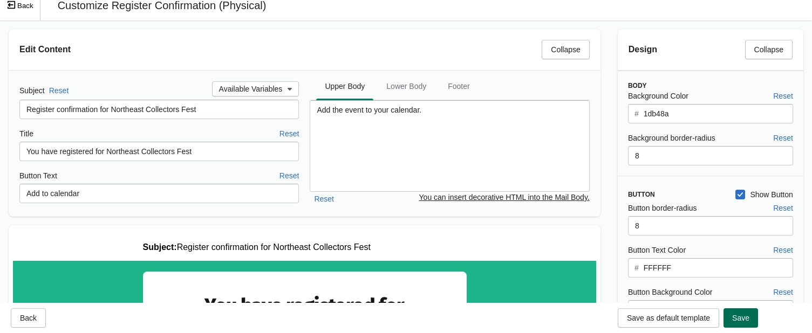
click at [691, 321] on button "Save" at bounding box center [741, 318] width 35 height 19
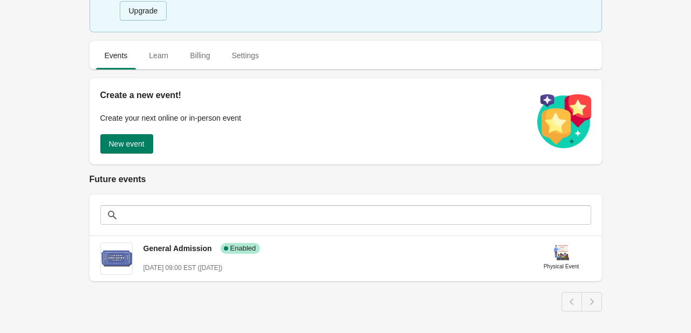
scroll to position [40, 0]
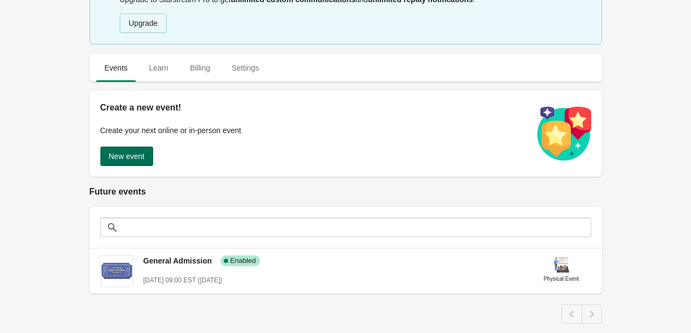
click at [138, 154] on span "New event" at bounding box center [127, 156] width 36 height 9
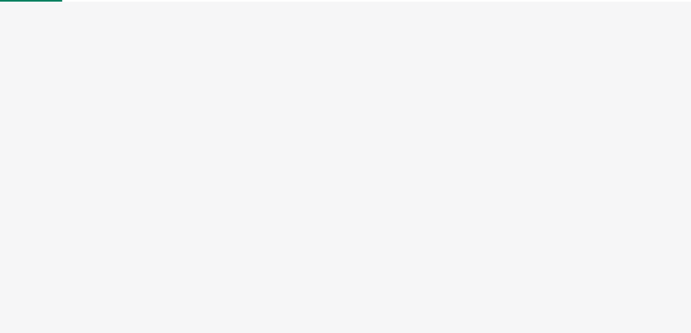
select select "physical"
select select "US"
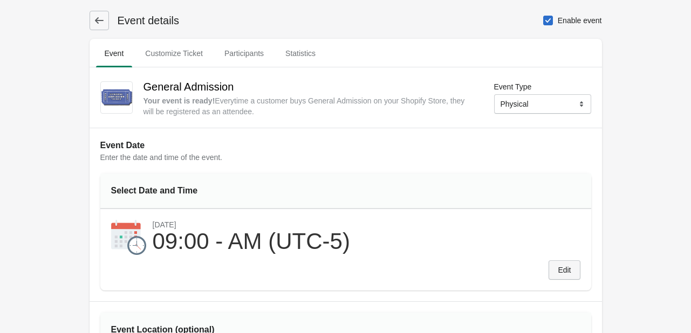
click at [564, 271] on span "Edit" at bounding box center [564, 270] width 13 height 9
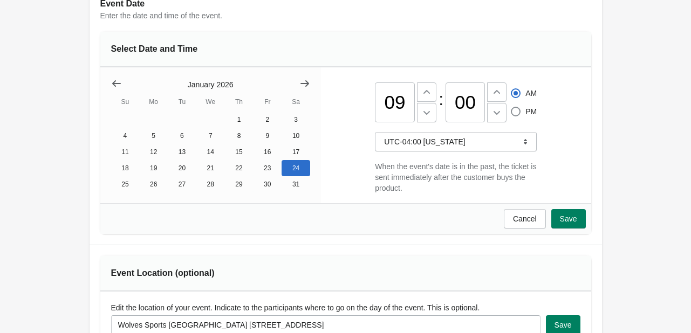
scroll to position [147, 0]
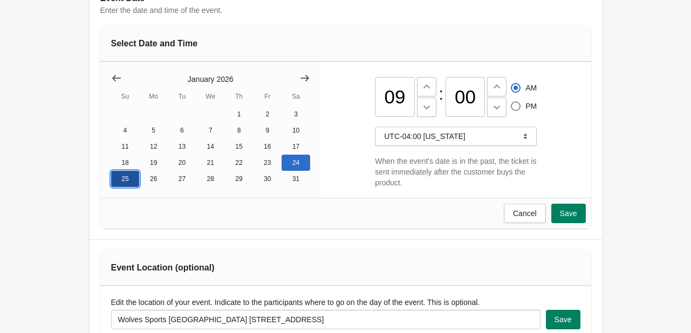
click at [122, 178] on button "25" at bounding box center [125, 179] width 29 height 16
click at [565, 212] on button "Save" at bounding box center [568, 213] width 35 height 19
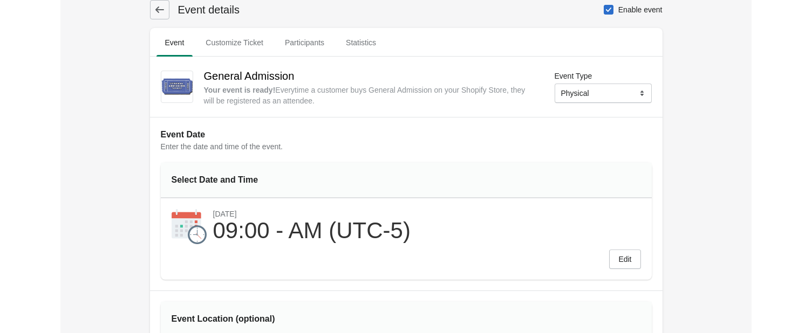
scroll to position [0, 0]
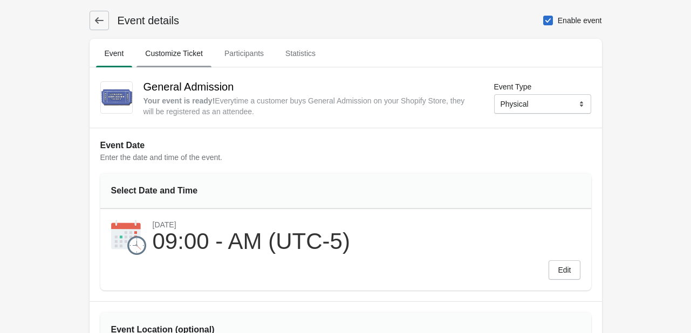
click at [192, 56] on span "Customize Ticket" at bounding box center [174, 53] width 75 height 19
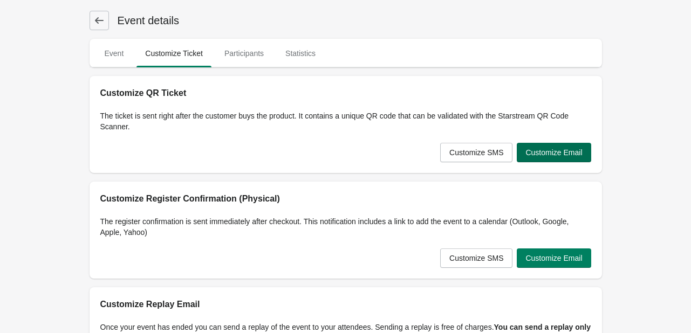
click at [557, 156] on span "Customize Email" at bounding box center [554, 152] width 57 height 9
click at [110, 18] on h1 "Event details" at bounding box center [144, 20] width 71 height 15
click at [106, 18] on button at bounding box center [99, 20] width 19 height 19
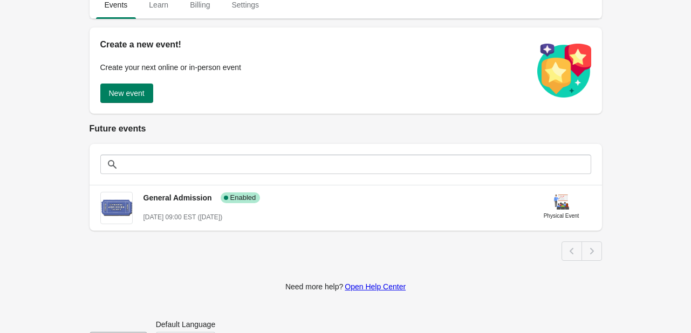
scroll to position [110, 0]
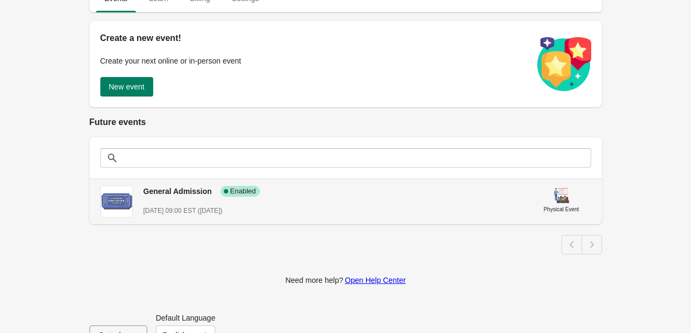
click at [182, 192] on span "General Admission" at bounding box center [178, 191] width 69 height 9
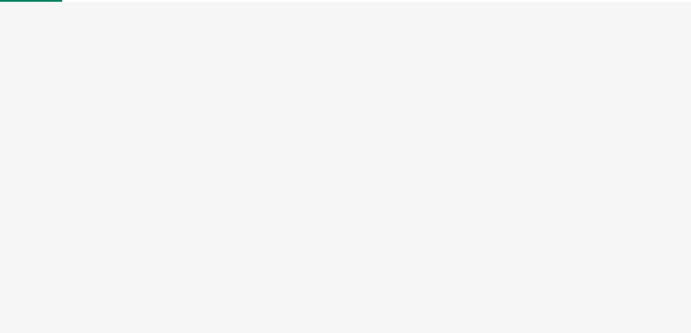
select select "physical"
select select "US"
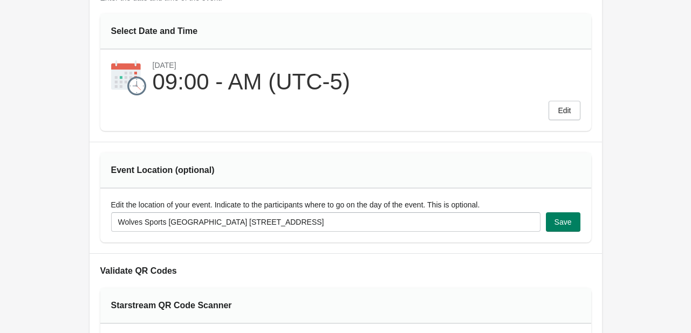
scroll to position [163, 0]
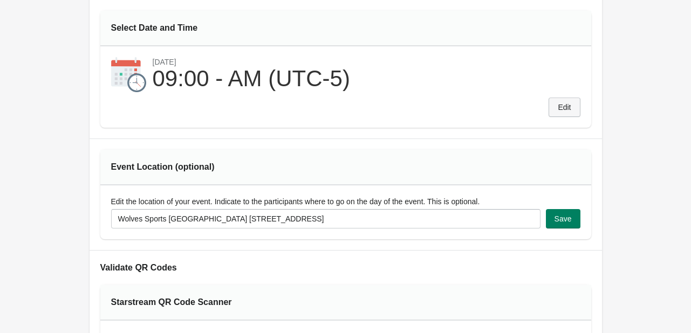
click at [562, 111] on button "Edit" at bounding box center [564, 107] width 31 height 19
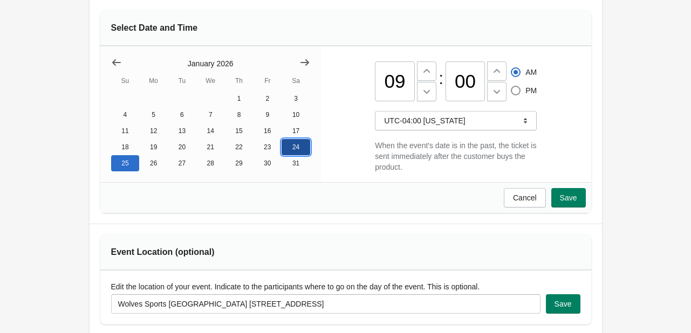
click at [290, 146] on button "24" at bounding box center [296, 147] width 29 height 16
click at [571, 201] on span "Save" at bounding box center [568, 198] width 17 height 9
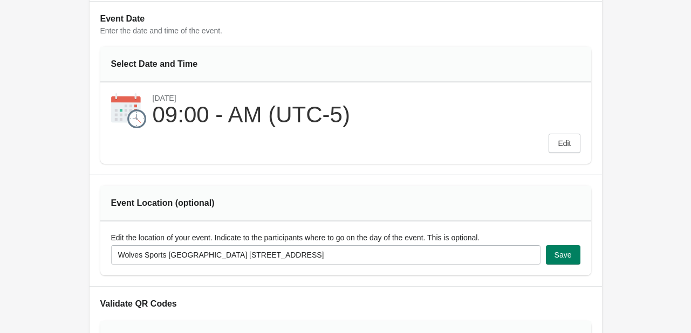
scroll to position [0, 0]
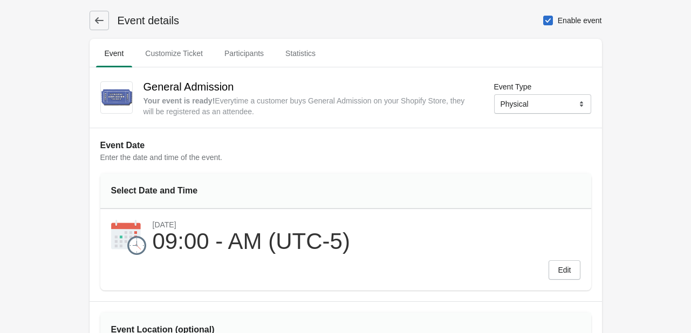
click at [99, 23] on icon at bounding box center [99, 20] width 11 height 11
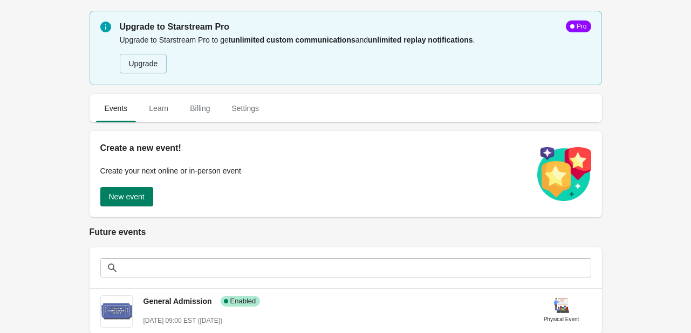
click at [254, 87] on div "Events Learn Billing Settings Events Learn Billing Settings Create a new event!…" at bounding box center [340, 224] width 523 height 279
click at [141, 196] on span "New event" at bounding box center [127, 197] width 36 height 9
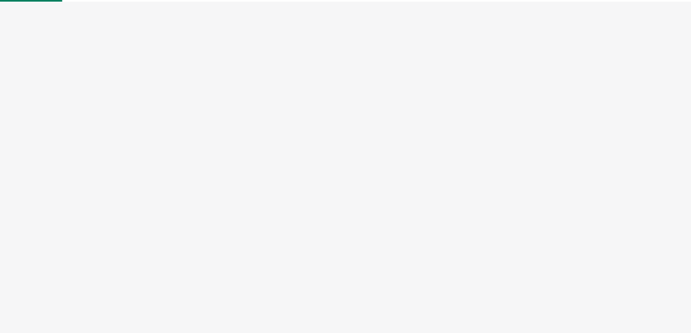
select select "physical"
select select "US"
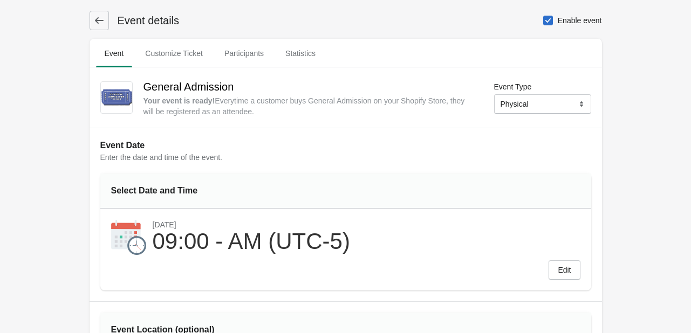
click at [110, 18] on h1 "Event details" at bounding box center [144, 20] width 71 height 15
click at [106, 19] on button at bounding box center [99, 20] width 19 height 19
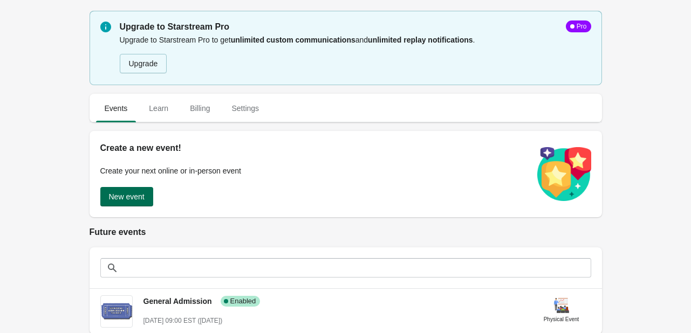
click at [129, 203] on button "New event" at bounding box center [126, 196] width 53 height 19
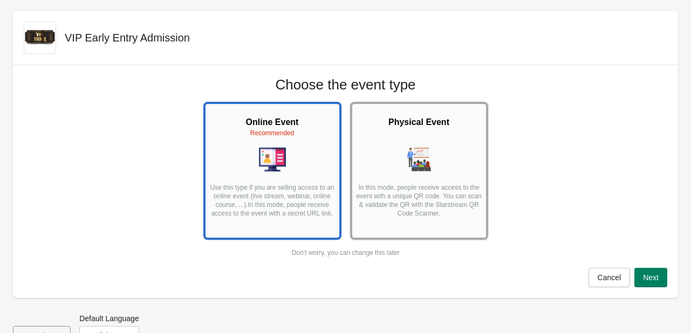
click at [415, 206] on p "In this mode, people receive access to the event with a unique QR code. You can…" at bounding box center [419, 204] width 127 height 43
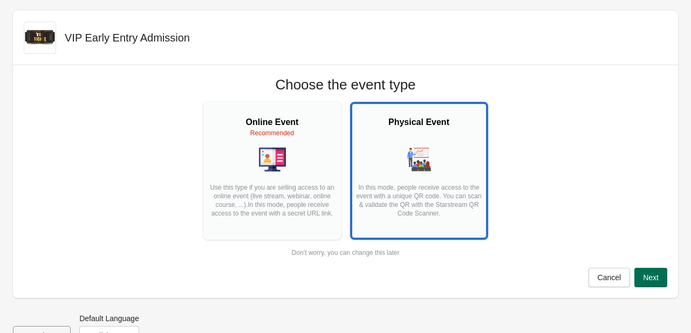
click at [638, 272] on button "Next" at bounding box center [650, 277] width 33 height 19
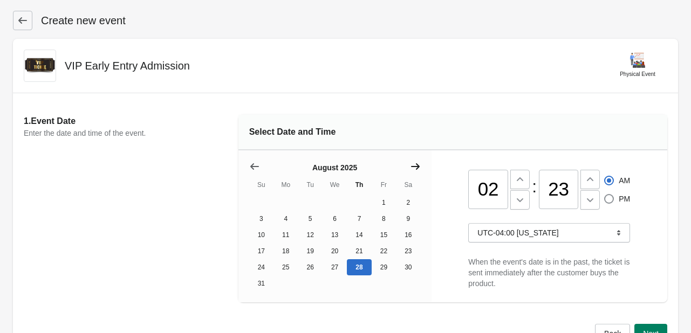
click at [418, 165] on icon "Show next month, September 2025" at bounding box center [415, 166] width 9 height 6
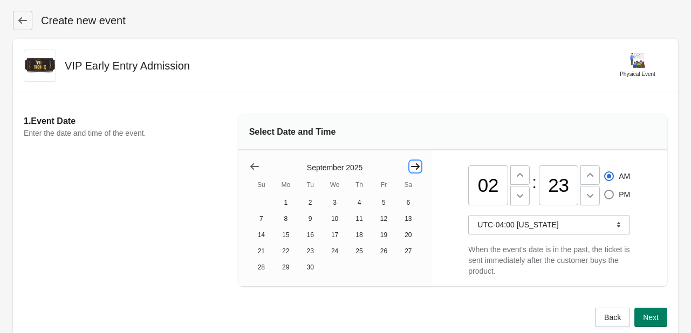
click at [418, 165] on icon "Show next month, October 2025" at bounding box center [415, 166] width 9 height 6
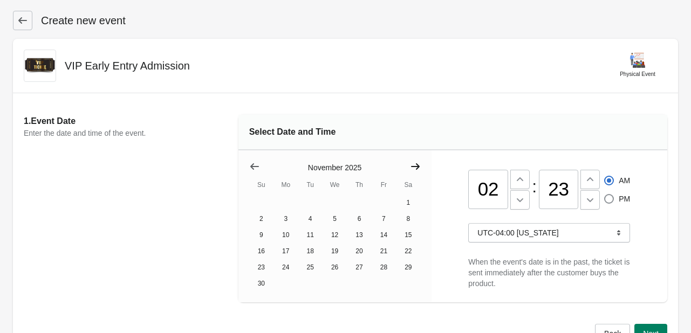
click at [418, 165] on icon "Show next month, December 2025" at bounding box center [415, 166] width 9 height 6
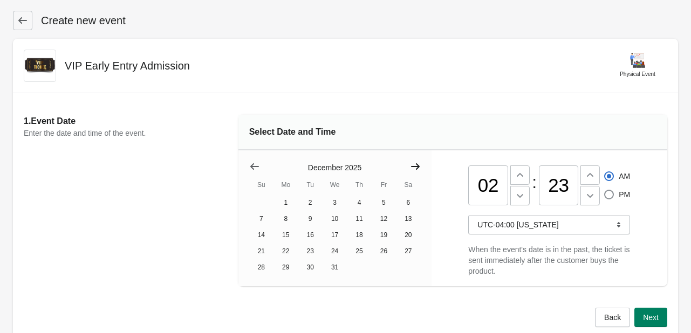
click at [418, 165] on icon "Show next month, January 2026" at bounding box center [415, 166] width 9 height 6
click at [418, 165] on icon "Show next month, February 2026" at bounding box center [415, 166] width 9 height 6
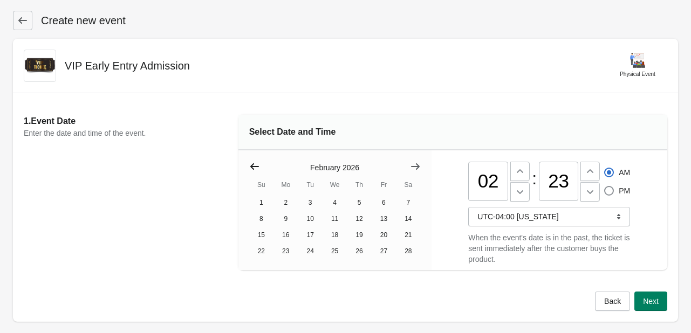
click at [250, 165] on icon "Show previous month, January 2026" at bounding box center [254, 166] width 11 height 11
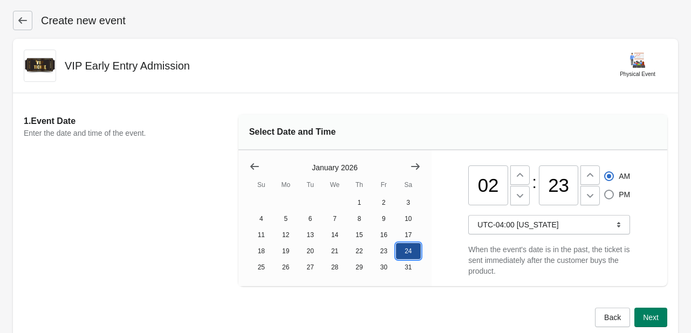
click at [407, 258] on button "24" at bounding box center [408, 251] width 24 height 16
click at [512, 181] on button at bounding box center [519, 175] width 19 height 19
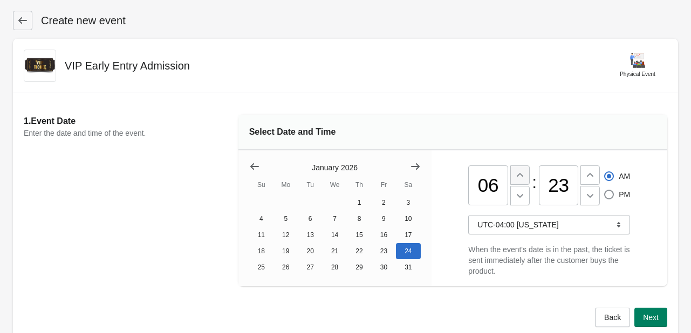
click at [512, 181] on button at bounding box center [519, 175] width 19 height 19
click at [522, 201] on icon at bounding box center [520, 195] width 11 height 11
type input "08"
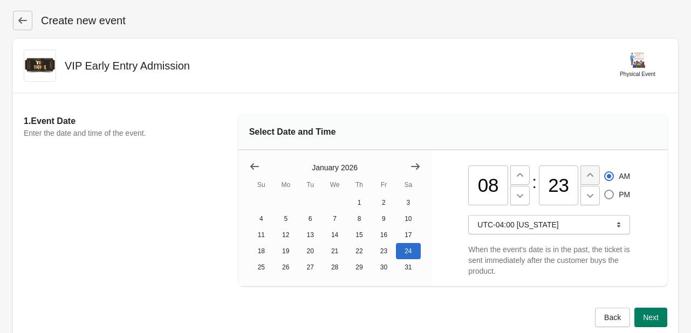
click at [586, 177] on icon at bounding box center [590, 175] width 11 height 11
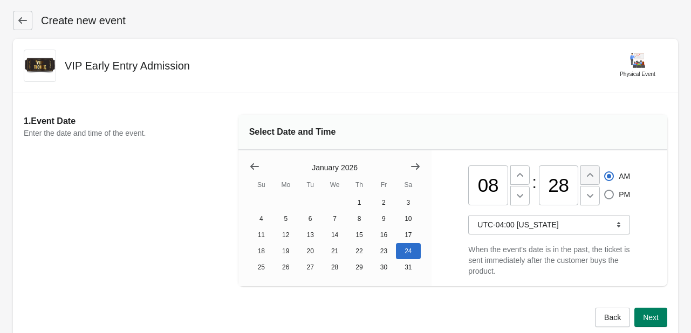
click at [586, 177] on icon at bounding box center [590, 175] width 11 height 11
type input "30"
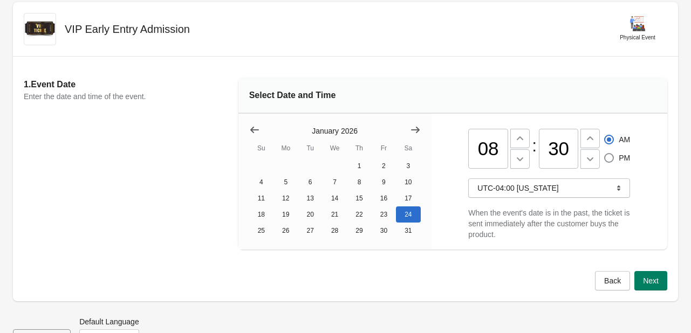
scroll to position [73, 0]
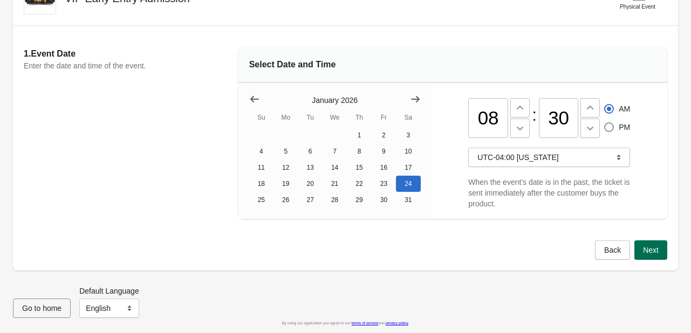
click at [656, 255] on button "Next" at bounding box center [650, 250] width 33 height 19
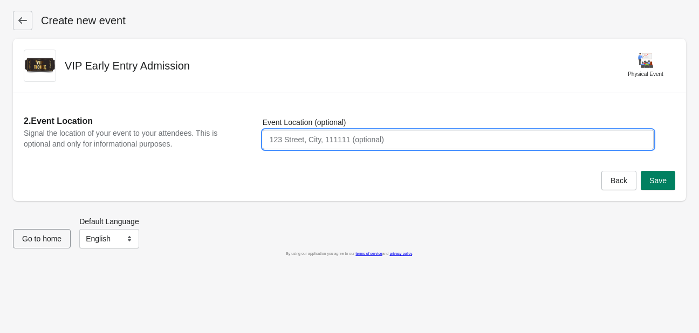
click at [283, 140] on input "Event Location (optional)" at bounding box center [458, 139] width 391 height 19
type input "3"
type input "Wolves Sports Den [STREET_ADDRESS]"
click at [657, 175] on button "Save" at bounding box center [658, 180] width 35 height 19
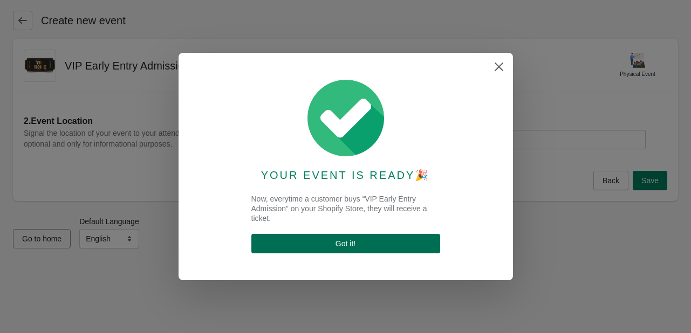
click at [383, 243] on span "Got it !" at bounding box center [346, 244] width 172 height 9
select select "physical"
select select "US"
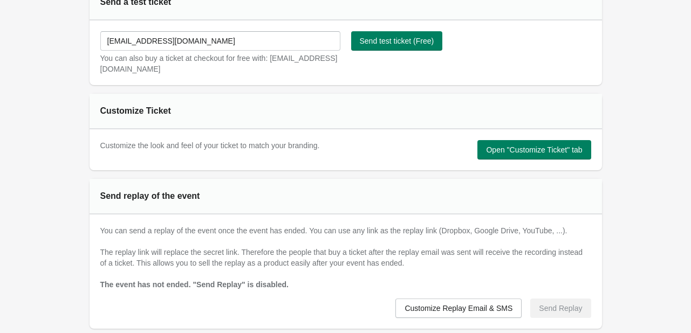
scroll to position [629, 0]
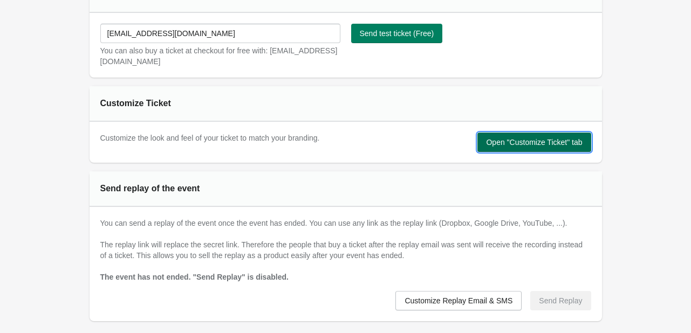
click at [516, 148] on button "Open "Customize Ticket" tab" at bounding box center [533, 142] width 113 height 19
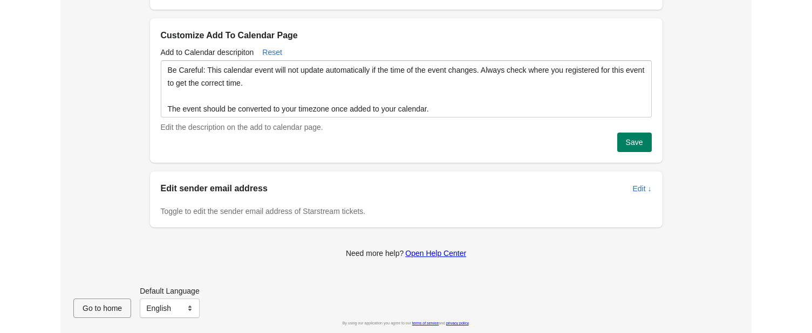
scroll to position [0, 0]
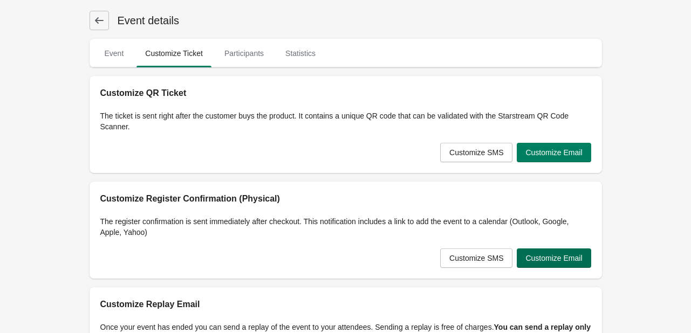
click at [550, 252] on button "Customize Email" at bounding box center [554, 258] width 74 height 19
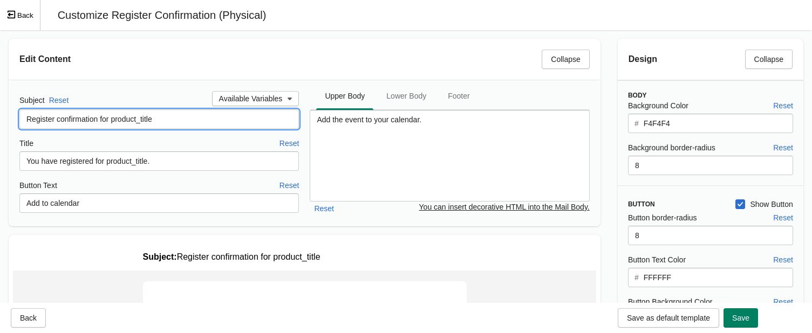
click at [193, 119] on input "Register confirmation for product_title" at bounding box center [158, 119] width 279 height 19
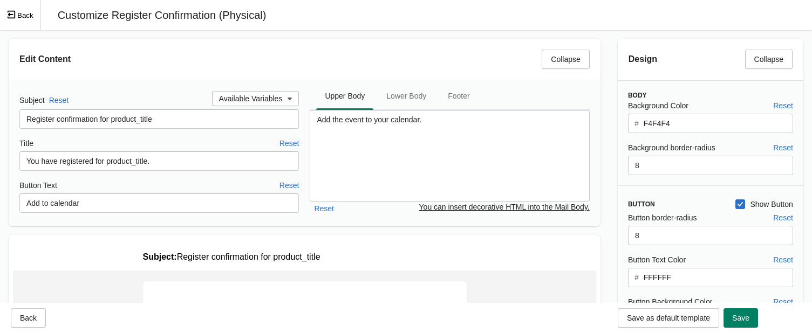
click at [22, 12] on button "Back" at bounding box center [20, 15] width 40 height 30
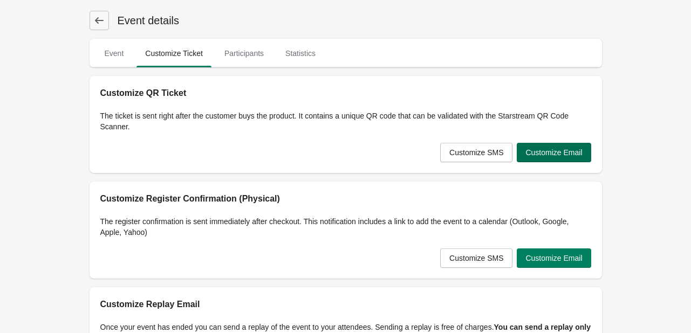
click at [560, 154] on span "Customize Email" at bounding box center [554, 152] width 57 height 9
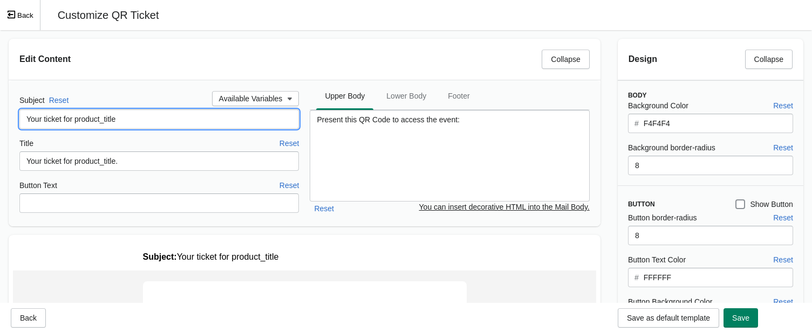
click at [121, 119] on input "Your ticket for product_title" at bounding box center [158, 119] width 279 height 19
drag, startPoint x: 194, startPoint y: 124, endPoint x: -4, endPoint y: 123, distance: 198.0
click at [0, 123] on html "Skip to content Event details Event Customize Ticket Participants Statistics Ev…" at bounding box center [406, 166] width 812 height 333
type input "Your VIP Ticket for Northeast Collectors Fest"
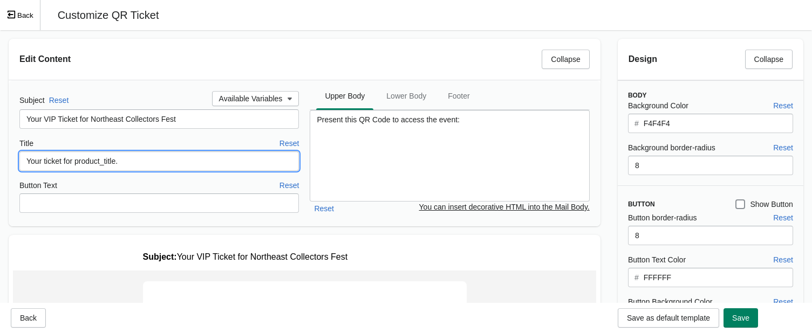
drag, startPoint x: 145, startPoint y: 161, endPoint x: -4, endPoint y: 156, distance: 149.0
click at [0, 156] on html "Skip to content Event details Event Customize Ticket Participants Statistics Ev…" at bounding box center [406, 166] width 812 height 333
paste input "Your VIP Ticket for Northeast Collectors Fest"
type input "Your VIP Ticket for Northeast Collectors Fest"
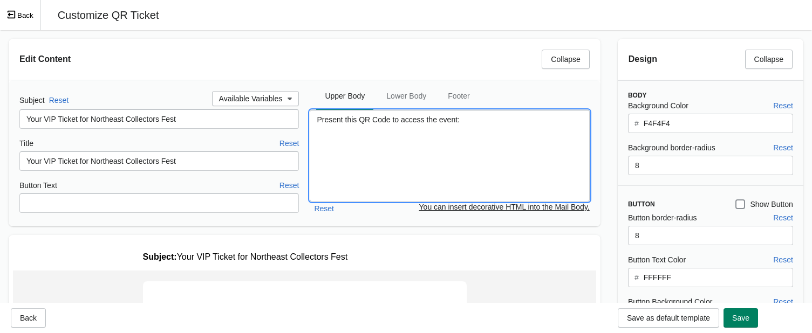
click at [433, 148] on textarea "Present this QR Code to access the event:" at bounding box center [449, 156] width 279 height 92
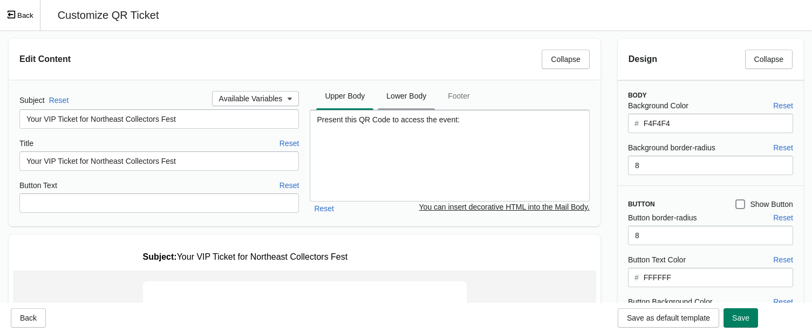
click at [408, 100] on span "Lower Body" at bounding box center [406, 95] width 57 height 19
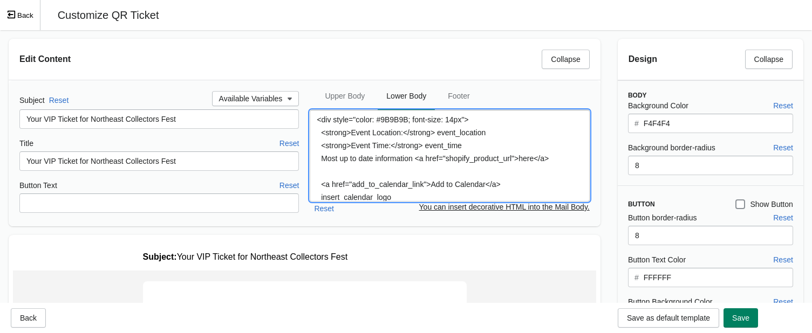
click at [491, 133] on textarea "<div style="color: #9B9B9B; font-size: 14px"> <strong>Event Location:</strong> …" at bounding box center [449, 156] width 279 height 92
click at [468, 145] on textarea "<div style="color: #9B9B9B; font-size: 14px"> <strong>Event Location:</[GEOGRAP…" at bounding box center [449, 156] width 279 height 92
type textarea "<div style="color: #9B9B9B; font-size: 14px"> <strong>Event Location:</[GEOGRAP…"
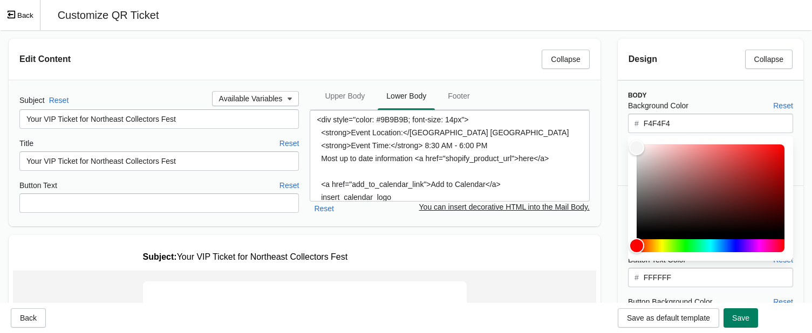
drag, startPoint x: 701, startPoint y: 125, endPoint x: 550, endPoint y: 140, distance: 152.4
drag, startPoint x: 673, startPoint y: 121, endPoint x: 612, endPoint y: 124, distance: 60.5
click at [612, 124] on div "Design Collapse Body Background Color Reset # F4F4F4 Background border-radius R…" at bounding box center [710, 297] width 203 height 535
click at [672, 124] on input "F4F4F4" at bounding box center [718, 123] width 150 height 19
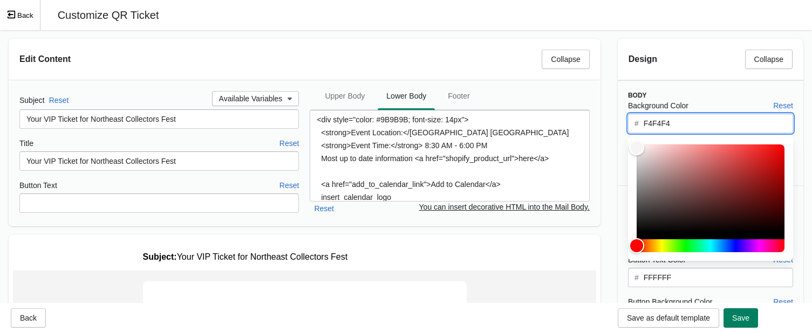
drag, startPoint x: 657, startPoint y: 123, endPoint x: 643, endPoint y: 123, distance: 13.5
click at [643, 123] on input "F4F4F4" at bounding box center [718, 123] width 150 height 19
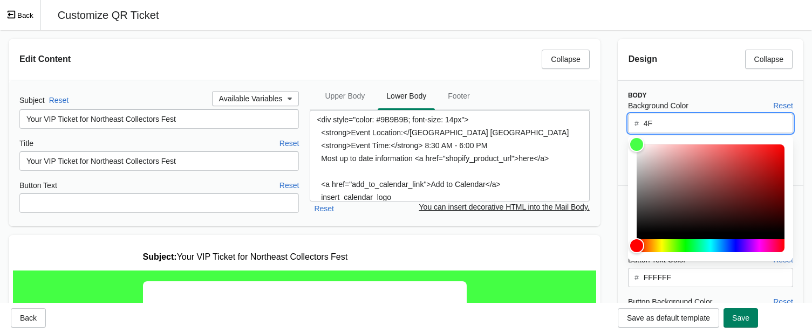
type input "4"
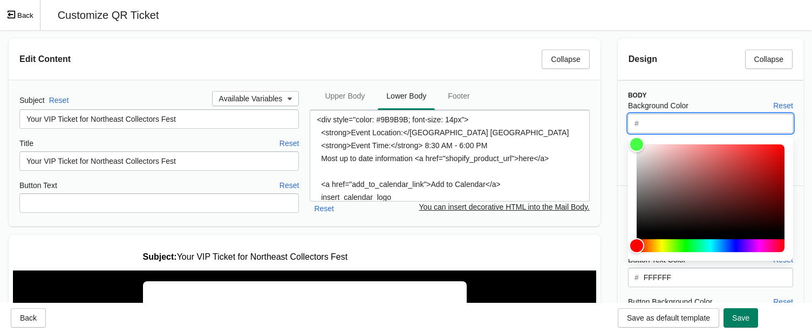
paste input "Your VIP Ticket for Northeast Collectors Fest"
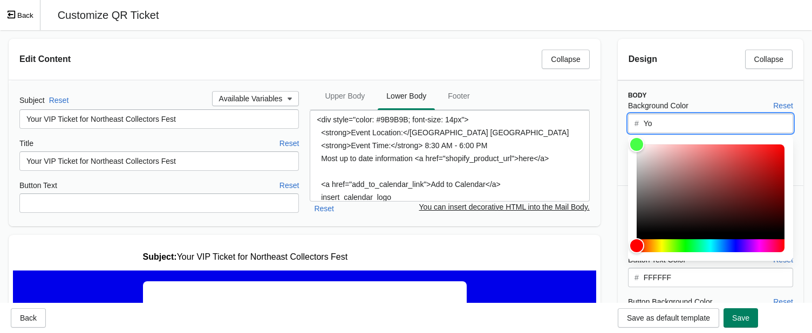
type input "Y"
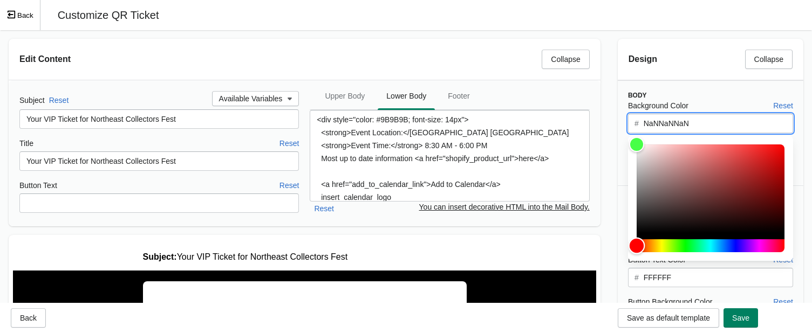
click at [691, 245] on div "Hue" at bounding box center [711, 246] width 148 height 13
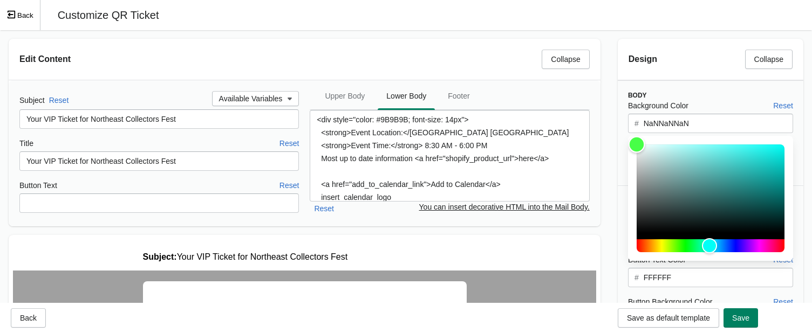
type input "13f2ea"
click at [691, 149] on div "Color" at bounding box center [711, 189] width 148 height 88
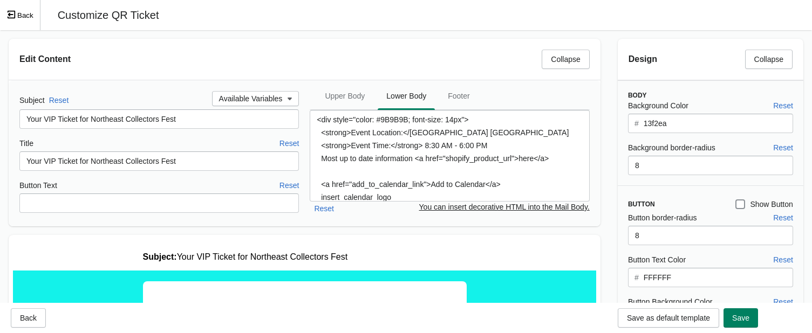
click at [6, 10] on button "Back" at bounding box center [20, 15] width 40 height 30
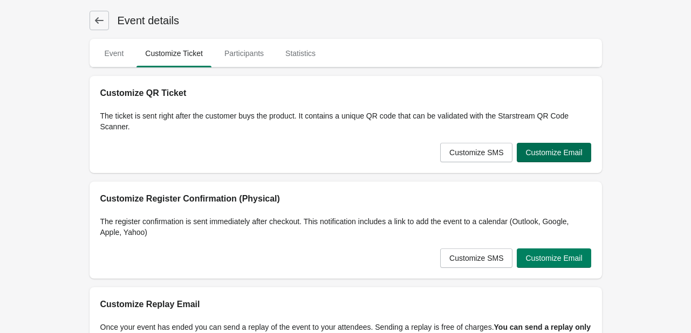
click at [559, 156] on span "Customize Email" at bounding box center [554, 152] width 57 height 9
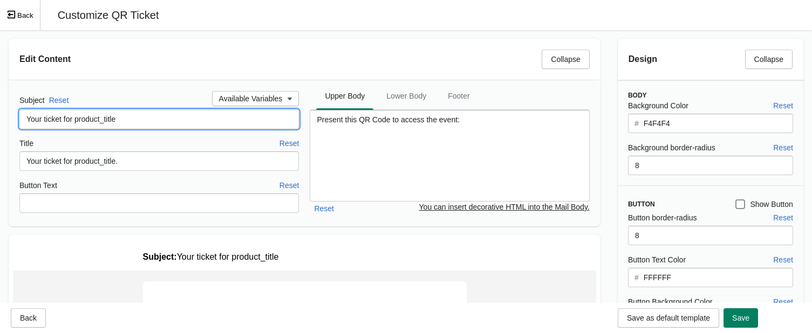
click at [160, 120] on input "Your ticket for product_title" at bounding box center [158, 119] width 279 height 19
drag, startPoint x: 185, startPoint y: 119, endPoint x: -4, endPoint y: 119, distance: 188.8
click at [0, 119] on html "Skip to content Event details Event Customize Ticket Participants Statistics Ev…" at bounding box center [406, 166] width 812 height 333
type input "Your VIP Ticket for Northeast Collectors Fest"
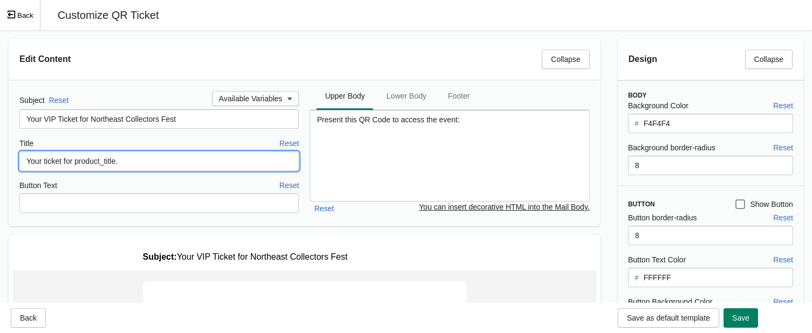
drag, startPoint x: 135, startPoint y: 161, endPoint x: -4, endPoint y: 165, distance: 139.8
click at [0, 165] on html "Skip to content Event details Event Customize Ticket Participants Statistics Ev…" at bounding box center [406, 166] width 812 height 333
paste input "Your VIP Ticket for Northeast Collectors Fest"
type input "Your VIP Ticket for Northeast Collectors Fest"
click at [406, 96] on span "Lower Body" at bounding box center [406, 95] width 57 height 19
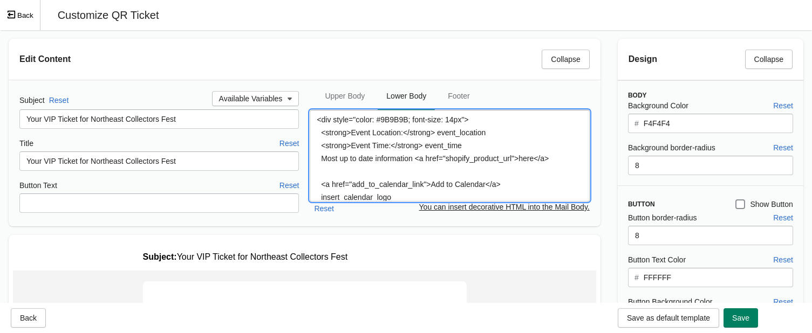
click at [490, 133] on textarea "<div style="color: #9B9B9B; font-size: 14px"> <strong>Event Location:</strong> …" at bounding box center [449, 156] width 279 height 92
click at [465, 147] on textarea "<div style="color: #9B9B9B; font-size: 14px"> <strong>Event Location:</strong> …" at bounding box center [449, 156] width 279 height 92
type textarea "<div style="color: #9B9B9B; font-size: 14px"> <strong>Event Location:</strong> …"
click at [691, 121] on input "F4F4F4" at bounding box center [718, 123] width 150 height 19
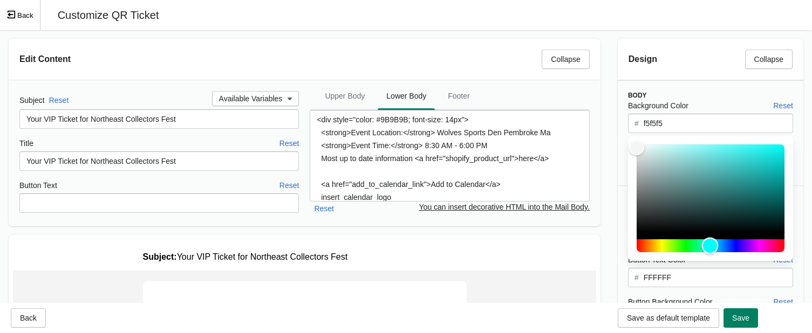
click at [691, 246] on div "Hue" at bounding box center [711, 246] width 148 height 13
type input "0bf7f3"
click at [691, 147] on div "Color" at bounding box center [711, 189] width 148 height 88
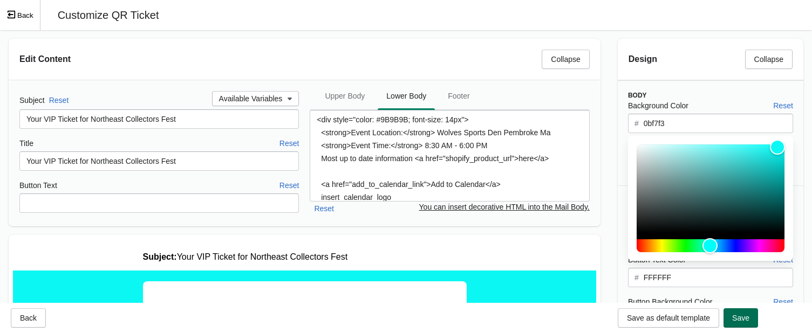
click at [691, 315] on span "Save" at bounding box center [740, 318] width 17 height 9
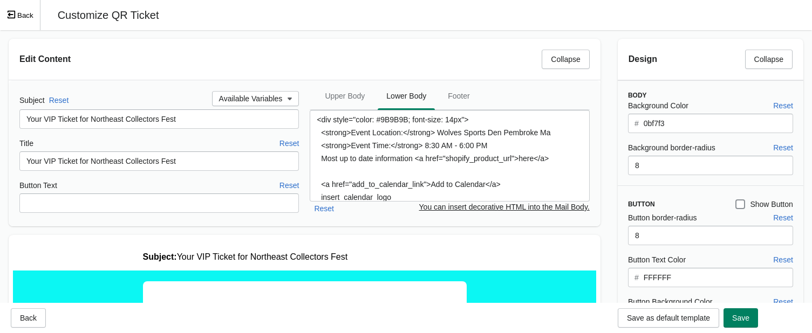
click at [26, 15] on button "Back" at bounding box center [20, 15] width 40 height 30
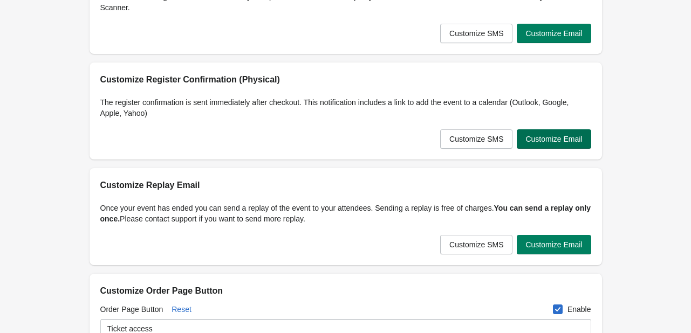
click at [552, 139] on span "Customize Email" at bounding box center [554, 139] width 57 height 9
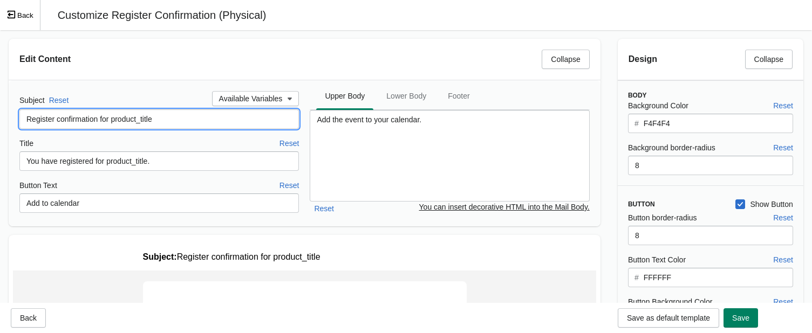
drag, startPoint x: 185, startPoint y: 124, endPoint x: 110, endPoint y: 123, distance: 75.0
click at [110, 123] on input "Register confirmation for product_title" at bounding box center [158, 119] width 279 height 19
drag, startPoint x: 255, startPoint y: 124, endPoint x: 15, endPoint y: 133, distance: 239.7
click at [15, 133] on div "Subject Reset Available Variables Register confirmation for VIP Ticket for Nort…" at bounding box center [305, 153] width 592 height 146
type input "Register confirmation for VIP Ticket for Northeast Collectors Fest"
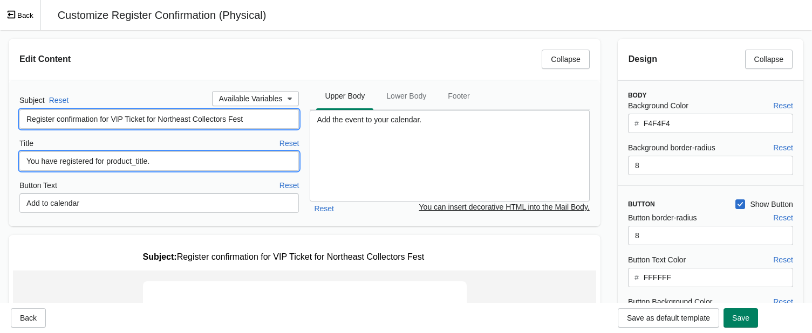
click at [156, 162] on input "You have registered for product_title." at bounding box center [158, 161] width 279 height 19
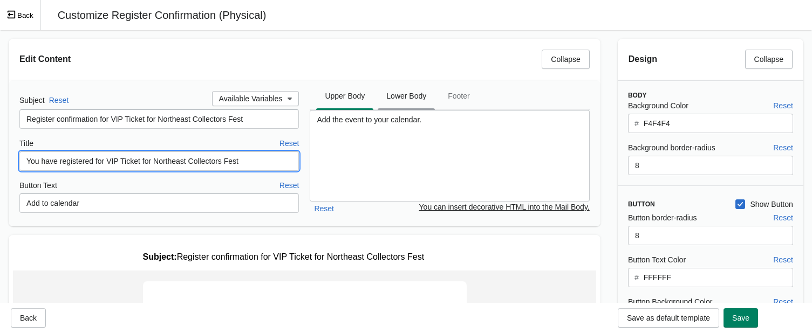
type input "You have registered for VIP Ticket for Northeast Collectors Fest"
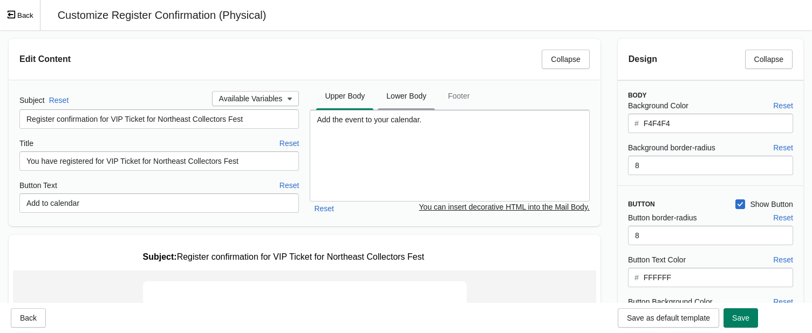
click at [391, 104] on span "Lower Body" at bounding box center [406, 95] width 57 height 19
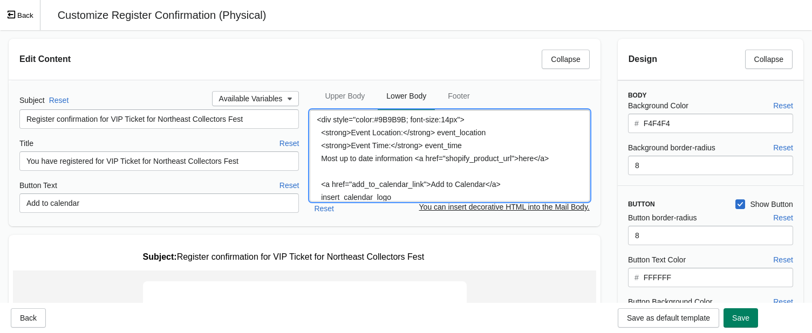
click at [486, 132] on textarea "<div style="color:#9B9B9B; font-size:14px"> <strong>Event Location:</strong> ev…" at bounding box center [449, 156] width 279 height 92
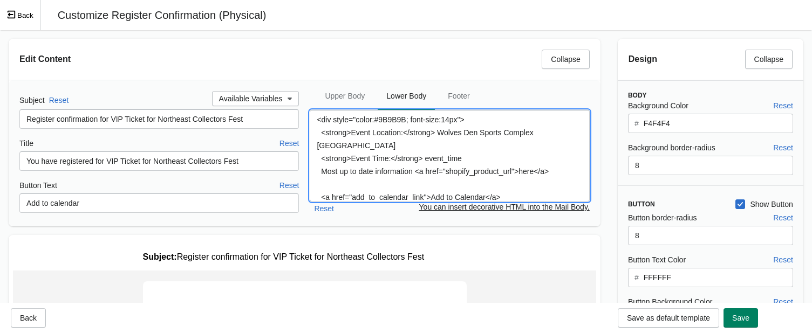
click at [466, 160] on textarea "<div style="color:#9B9B9B; font-size:14px"> <strong>Event Location:</strong> Wo…" at bounding box center [449, 156] width 279 height 92
type textarea "<div style="color:#9B9B9B; font-size:14px"> <strong>Event Location:</strong> Wo…"
click at [691, 122] on input "F4F4F4" at bounding box center [718, 123] width 150 height 19
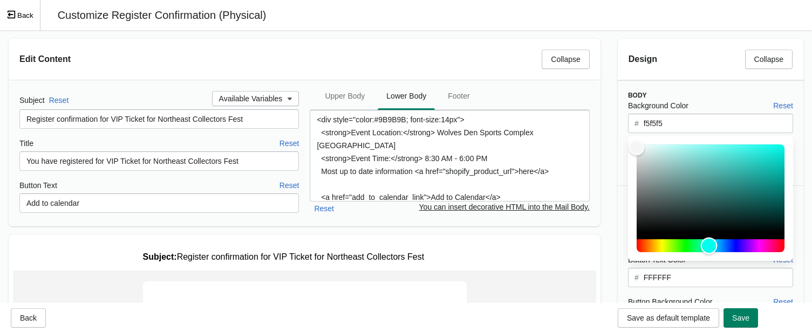
click at [691, 245] on div "Hue" at bounding box center [711, 246] width 148 height 13
type input "0cf7e9"
click at [691, 147] on div "Color" at bounding box center [711, 189] width 148 height 88
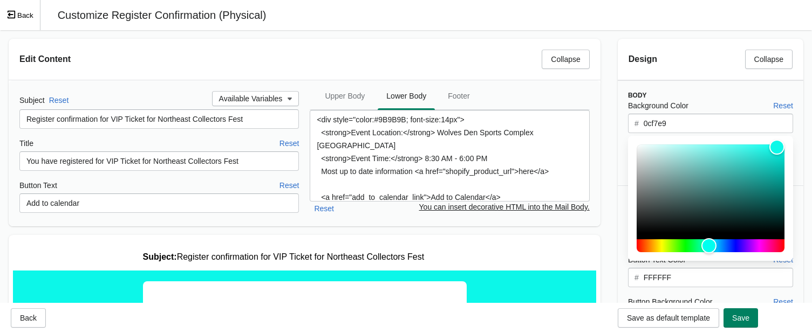
click at [691, 317] on span "Save" at bounding box center [740, 318] width 17 height 9
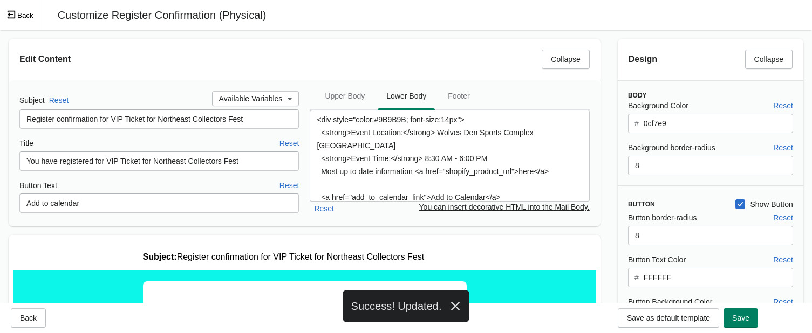
click at [23, 21] on button "Back" at bounding box center [20, 15] width 40 height 30
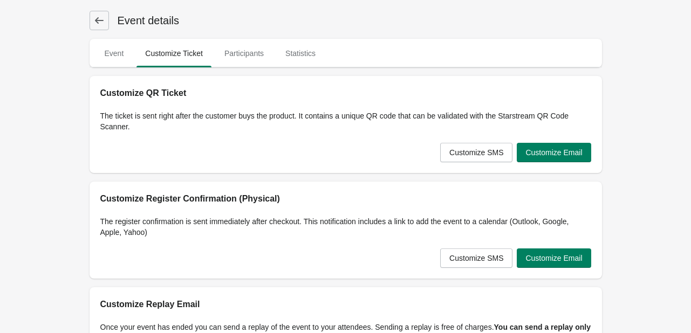
click at [104, 21] on icon at bounding box center [99, 20] width 11 height 11
